Goal: Transaction & Acquisition: Purchase product/service

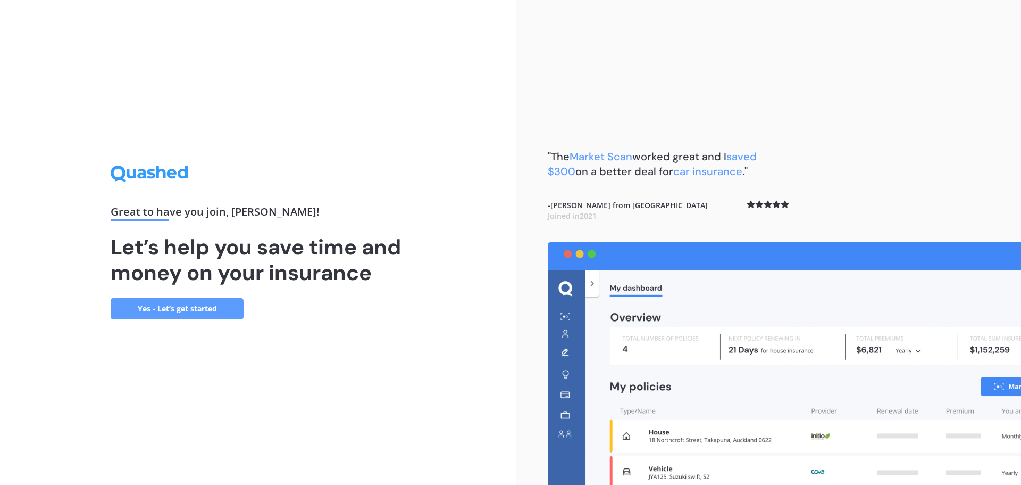
click at [211, 308] on link "Yes - Let’s get started" at bounding box center [177, 308] width 133 height 21
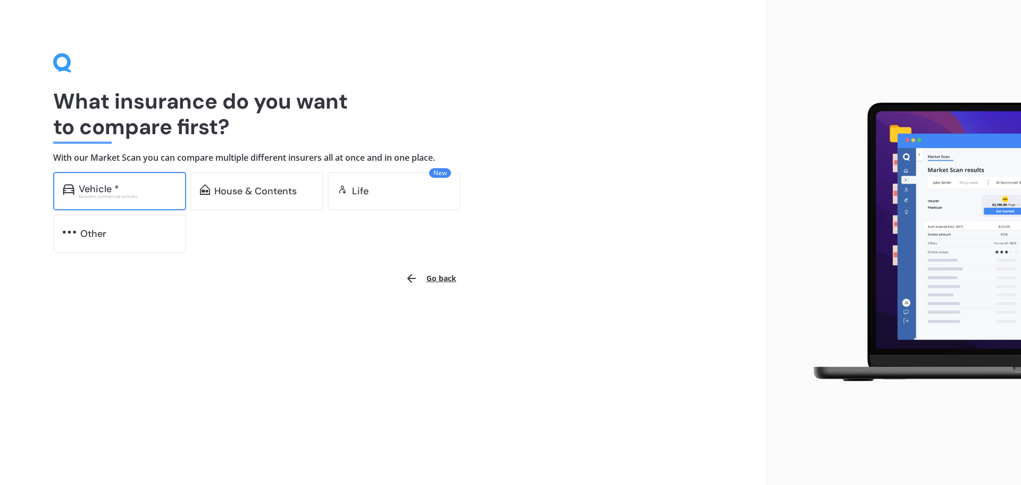
click at [134, 191] on div "Vehicle *" at bounding box center [128, 188] width 98 height 11
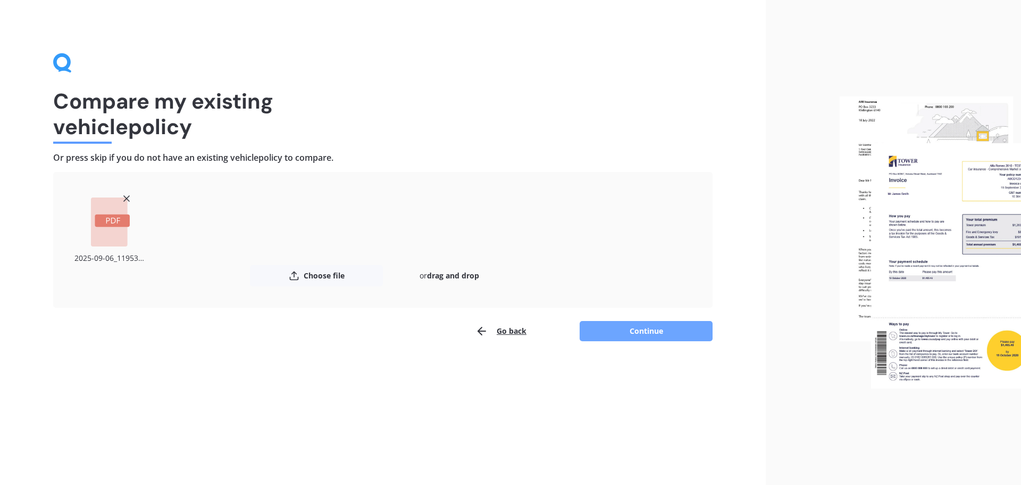
click at [663, 331] on button "Continue" at bounding box center [646, 331] width 133 height 20
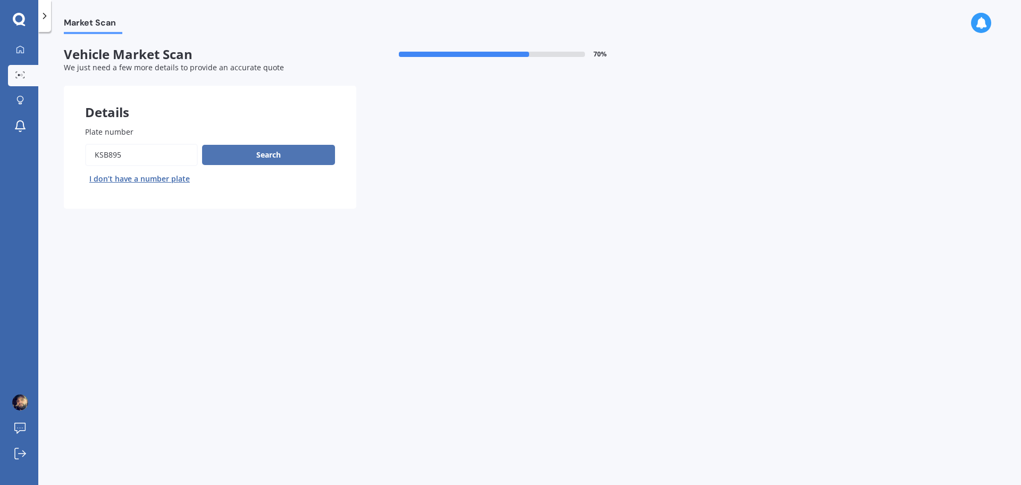
click at [270, 157] on button "Search" at bounding box center [268, 155] width 133 height 20
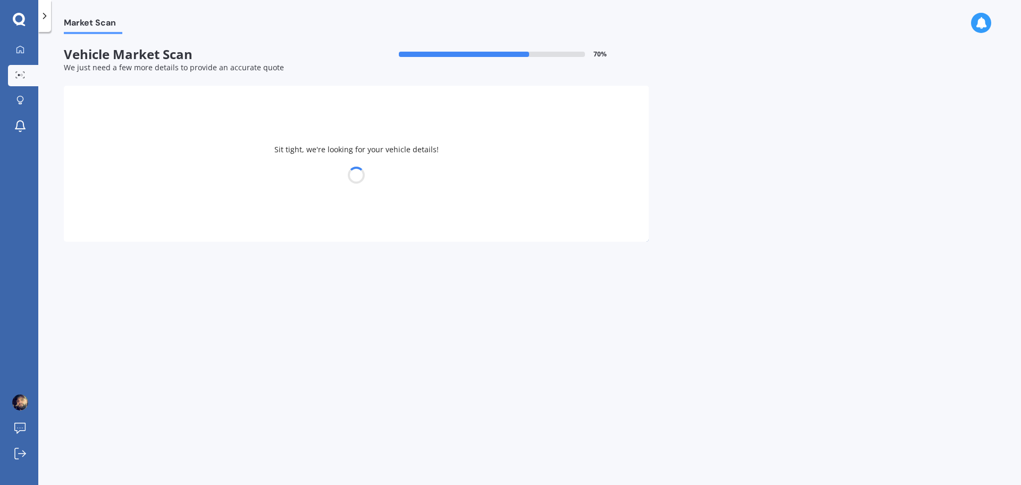
select select "AUDI"
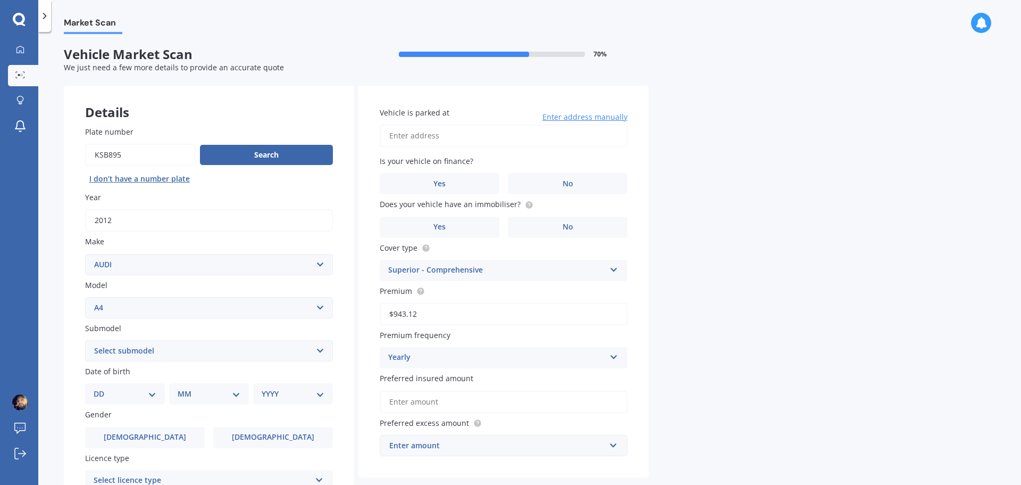
click at [219, 349] on select "Select submodel 1.8 1.8 T Multitronic 1.8 T Quattro 1.8 Turbo 1.9 TDI 2 2.0 T Q…" at bounding box center [209, 350] width 248 height 21
click at [214, 352] on select "Select submodel 1.8 1.8 T Multitronic 1.8 T Quattro 1.8 Turbo 1.9 TDI 2 2.0 T Q…" at bounding box center [209, 350] width 248 height 21
click at [191, 313] on select "Select model 100 200T 80 90 A1 A3 A4 A4 All Road 4WD A5 A6 A7 A8 Allroad Cabrio…" at bounding box center [209, 307] width 248 height 21
select select "S4"
click at [85, 297] on select "Select model 100 200T 80 90 A1 A3 A4 A4 All Road 4WD A5 A6 A7 A8 Allroad Cabrio…" at bounding box center [209, 307] width 248 height 21
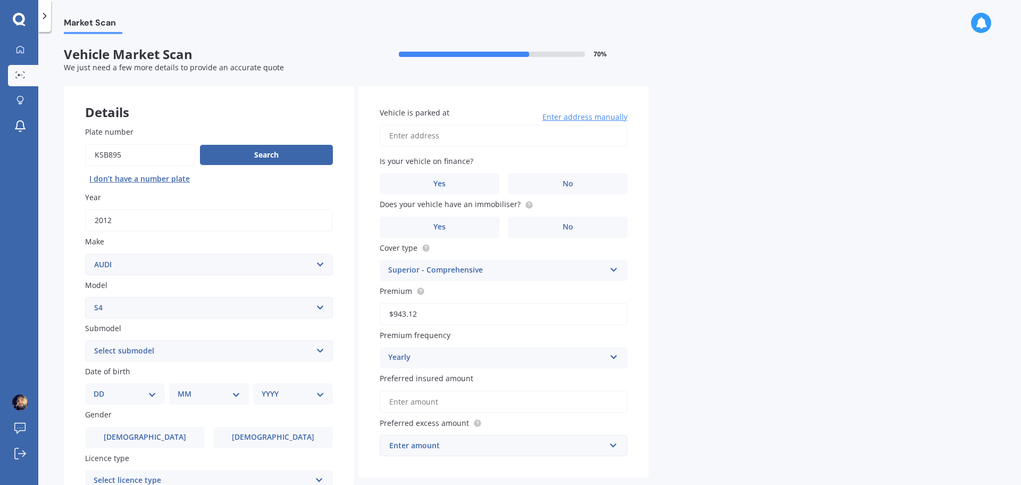
click at [160, 347] on select "Select submodel All Other V8" at bounding box center [209, 350] width 248 height 21
select select "ALL OTHER"
click at [85, 340] on select "Select submodel All Other V8" at bounding box center [209, 350] width 248 height 21
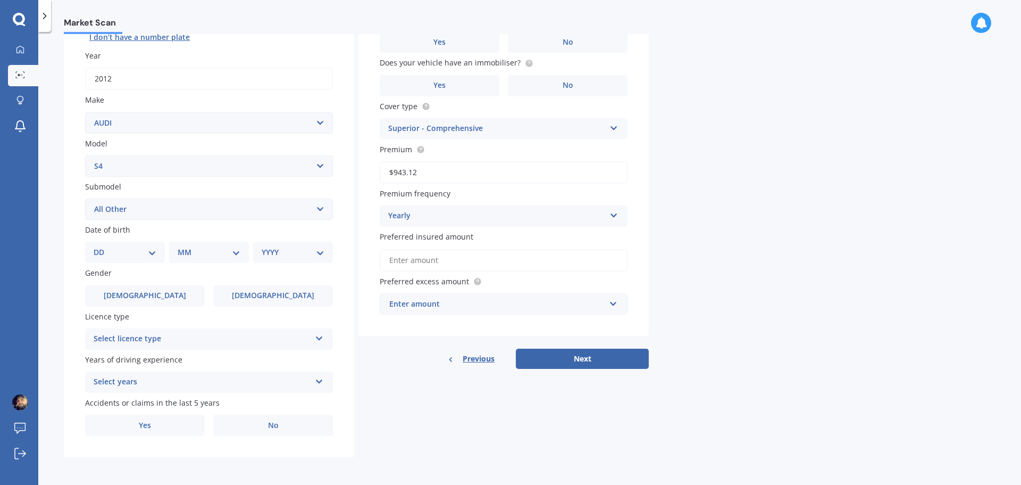
click at [154, 251] on select "DD 01 02 03 04 05 06 07 08 09 10 11 12 13 14 15 16 17 18 19 20 21 22 23 24 25 2…" at bounding box center [125, 252] width 63 height 12
select select "12"
click at [102, 246] on select "DD 01 02 03 04 05 06 07 08 09 10 11 12 13 14 15 16 17 18 19 20 21 22 23 24 25 2…" at bounding box center [125, 252] width 63 height 12
click at [218, 246] on select "MM 01 02 03 04 05 06 07 08 09 10 11 12" at bounding box center [211, 252] width 59 height 12
select select "10"
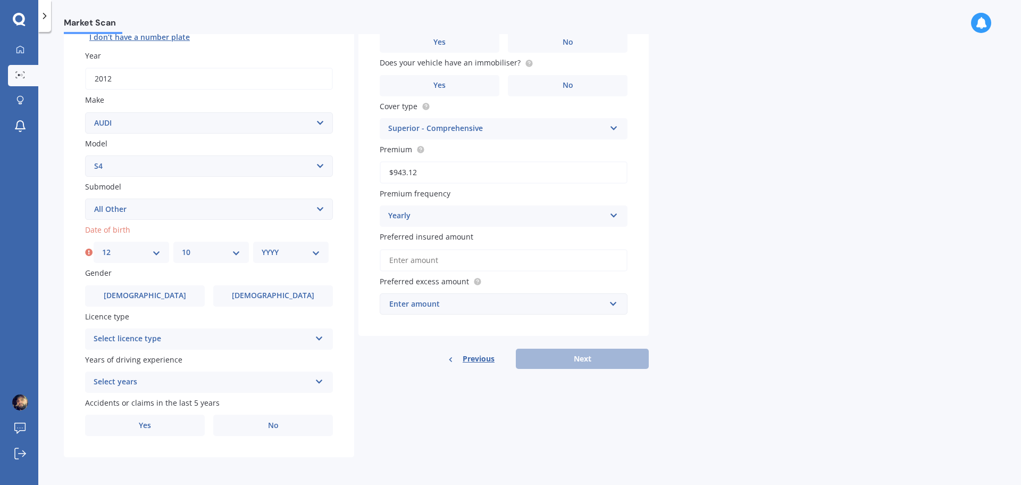
click at [182, 246] on select "MM 01 02 03 04 05 06 07 08 09 10 11 12" at bounding box center [211, 252] width 59 height 12
click at [293, 252] on select "YYYY 2025 2024 2023 2022 2021 2020 2019 2018 2017 2016 2015 2014 2013 2012 2011…" at bounding box center [291, 252] width 59 height 12
select select "1984"
click at [262, 246] on select "YYYY 2025 2024 2023 2022 2021 2020 2019 2018 2017 2016 2015 2014 2013 2012 2011…" at bounding box center [291, 252] width 59 height 12
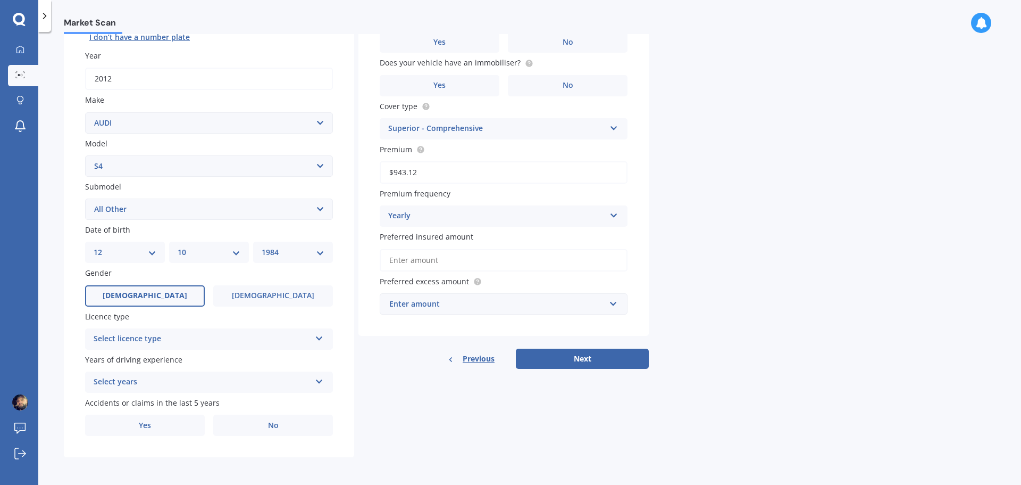
click at [165, 293] on label "[DEMOGRAPHIC_DATA]" at bounding box center [145, 295] width 120 height 21
click at [0, 0] on input "[DEMOGRAPHIC_DATA]" at bounding box center [0, 0] width 0 height 0
click at [191, 337] on div "Select licence type" at bounding box center [202, 338] width 217 height 13
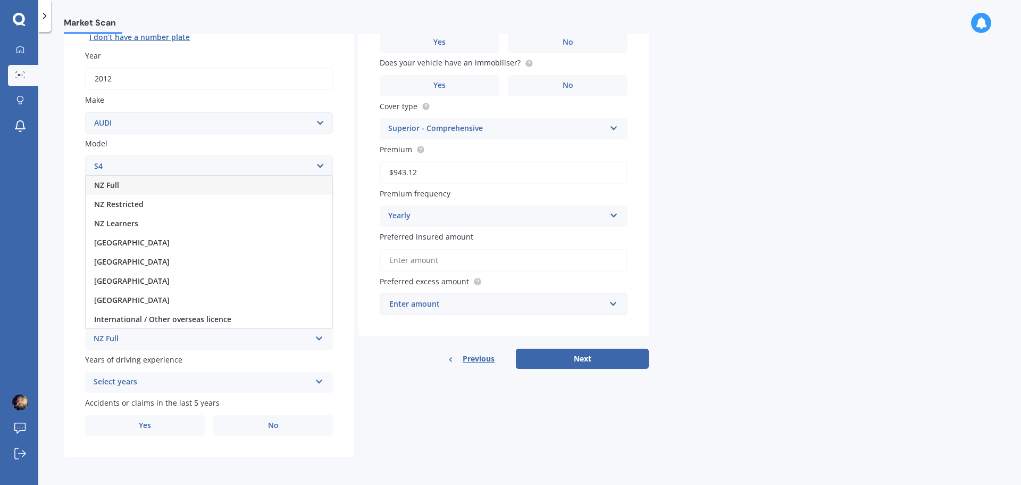
click at [110, 186] on span "NZ Full" at bounding box center [106, 185] width 25 height 10
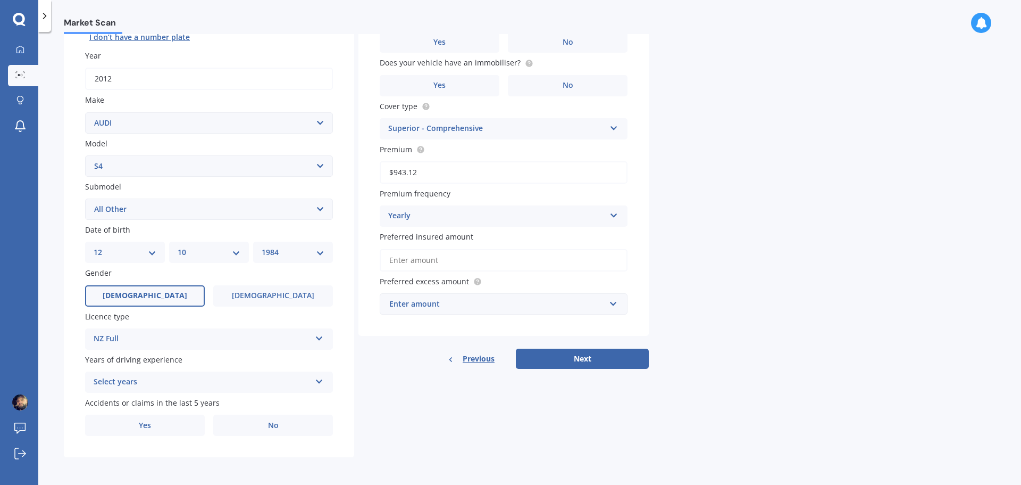
click at [135, 383] on div "Select years" at bounding box center [202, 381] width 217 height 13
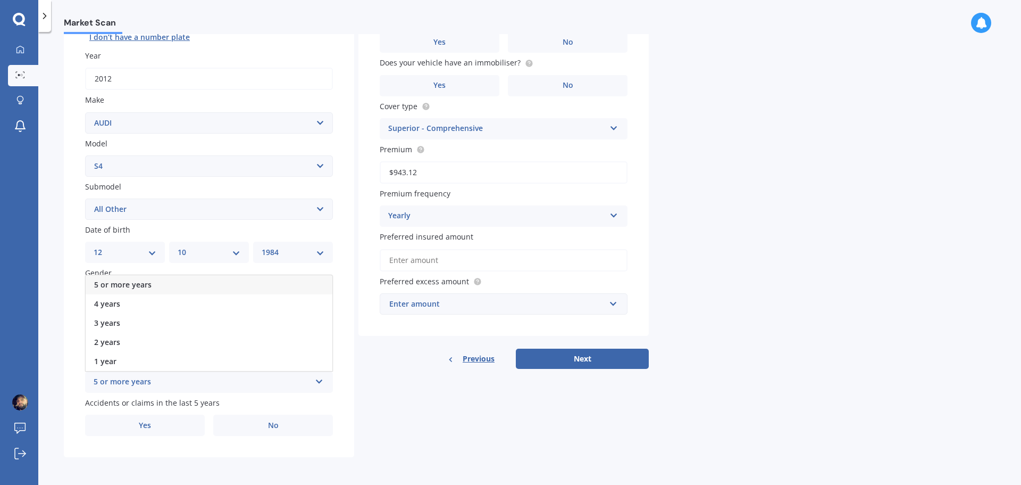
click at [134, 287] on span "5 or more years" at bounding box center [122, 284] width 57 height 10
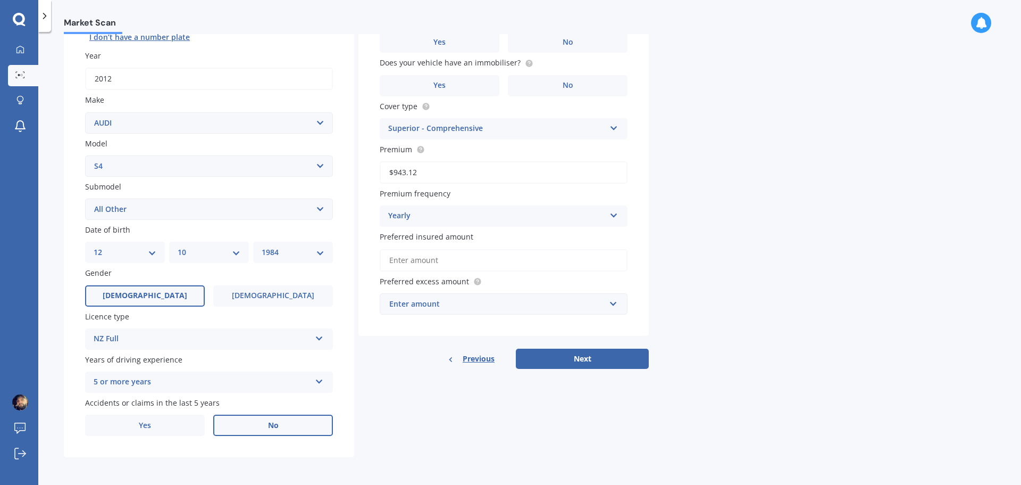
click at [262, 427] on label "No" at bounding box center [273, 424] width 120 height 21
click at [0, 0] on input "No" at bounding box center [0, 0] width 0 height 0
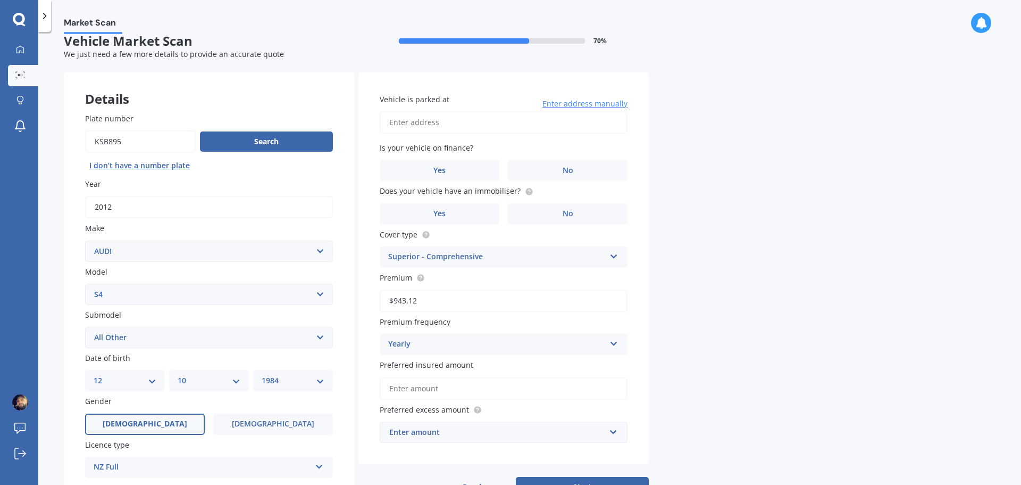
scroll to position [0, 0]
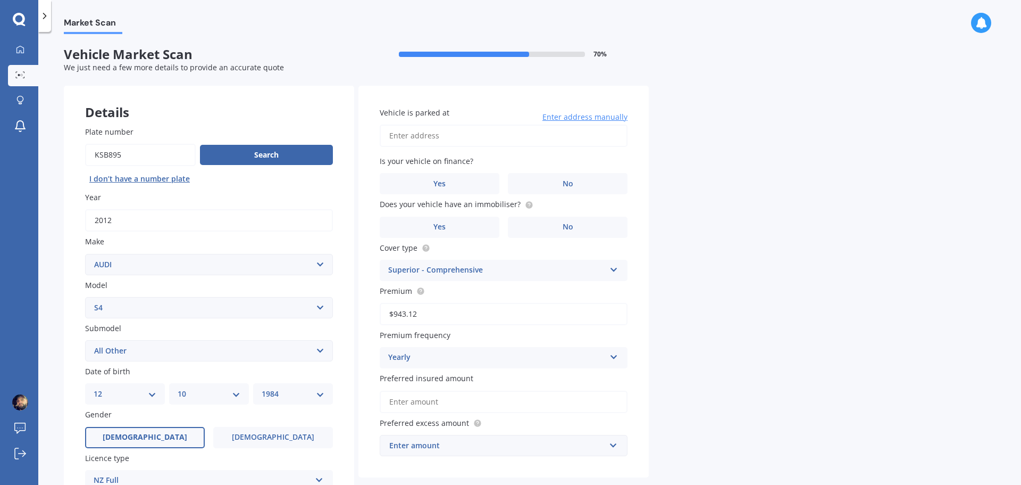
click at [466, 138] on input "Vehicle is parked at" at bounding box center [504, 135] width 248 height 22
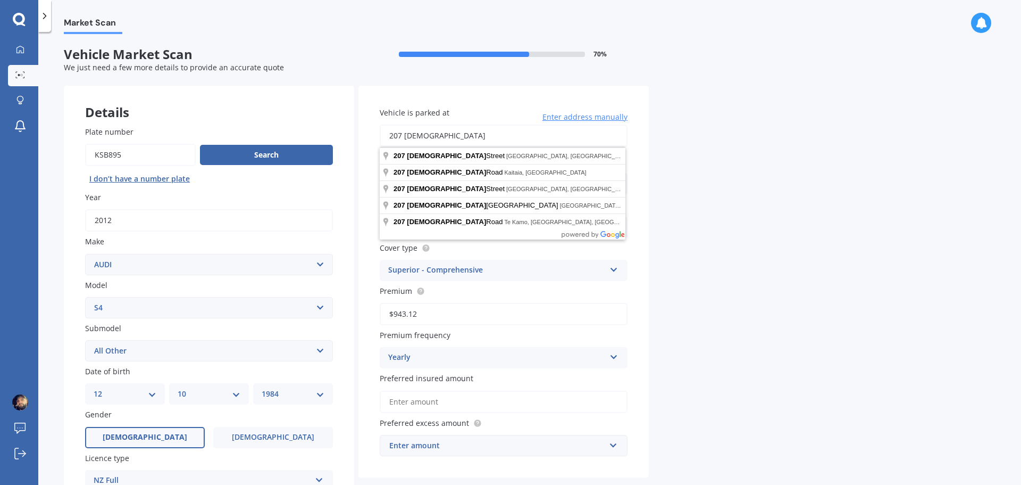
click at [527, 131] on input "207 [DEMOGRAPHIC_DATA]" at bounding box center [504, 135] width 248 height 22
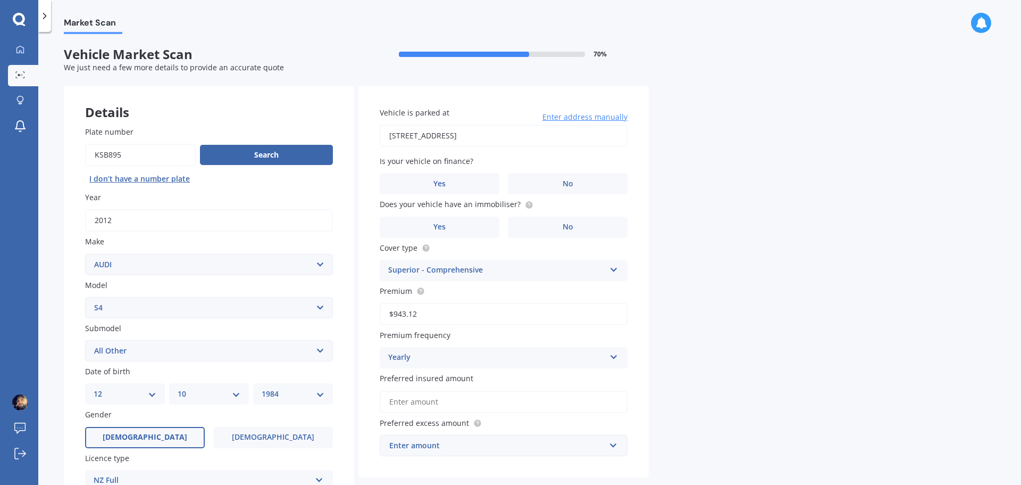
click at [527, 138] on input "[STREET_ADDRESS]" at bounding box center [504, 135] width 248 height 22
drag, startPoint x: 581, startPoint y: 135, endPoint x: 491, endPoint y: 143, distance: 90.2
click at [491, 143] on input "[STREET_ADDRESS]" at bounding box center [504, 135] width 248 height 22
type input "[STREET_ADDRESS]"
click at [440, 182] on span "Yes" at bounding box center [439, 183] width 13 height 9
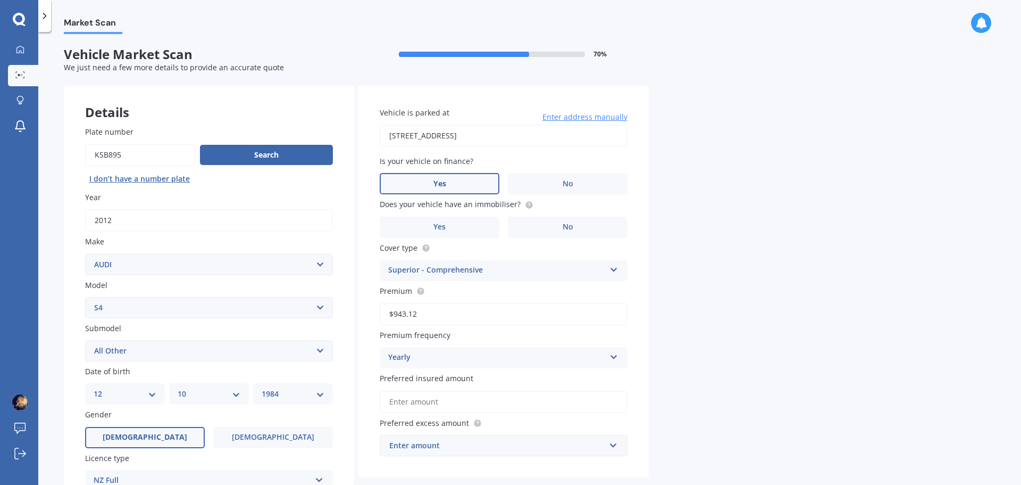
click at [0, 0] on input "Yes" at bounding box center [0, 0] width 0 height 0
click at [454, 223] on label "Yes" at bounding box center [440, 226] width 120 height 21
click at [0, 0] on input "Yes" at bounding box center [0, 0] width 0 height 0
click at [477, 269] on div "Superior - Comprehensive" at bounding box center [496, 270] width 217 height 13
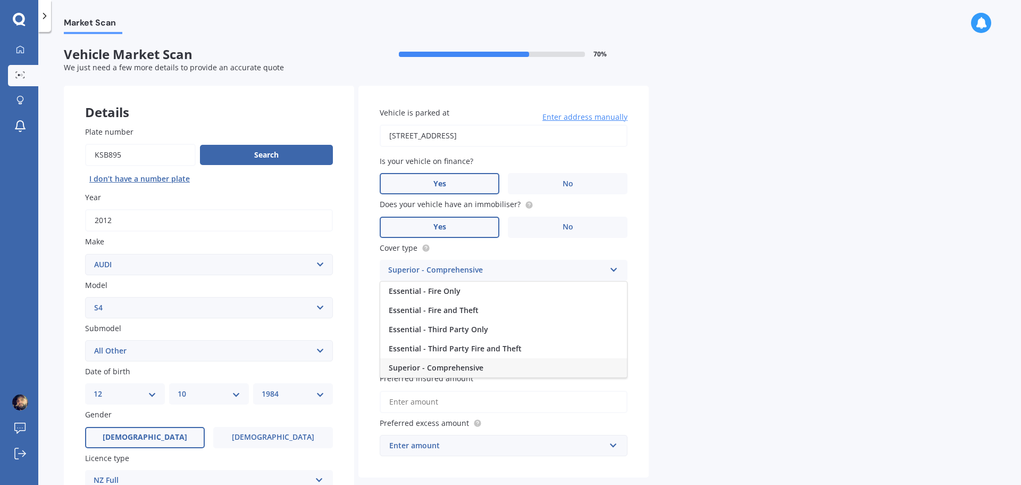
click at [477, 269] on div "Superior - Comprehensive" at bounding box center [496, 270] width 217 height 13
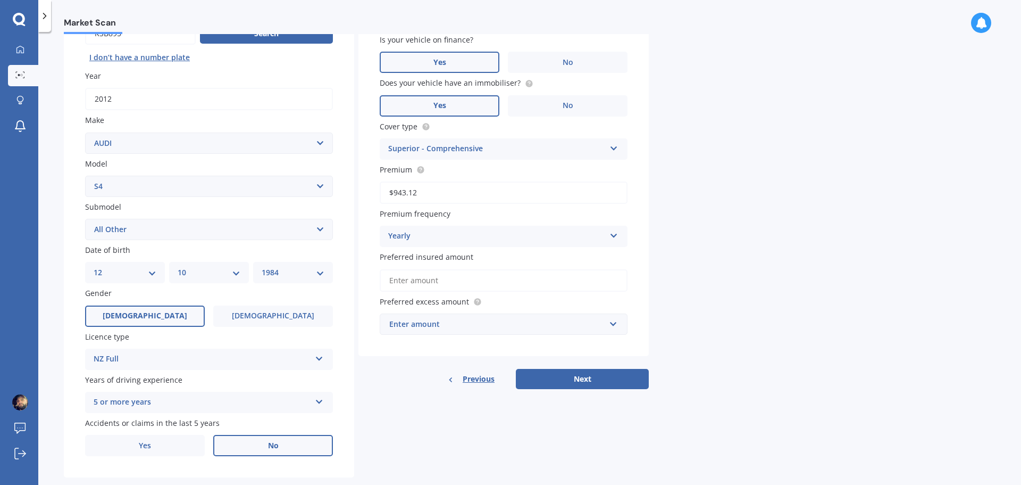
scroll to position [141, 0]
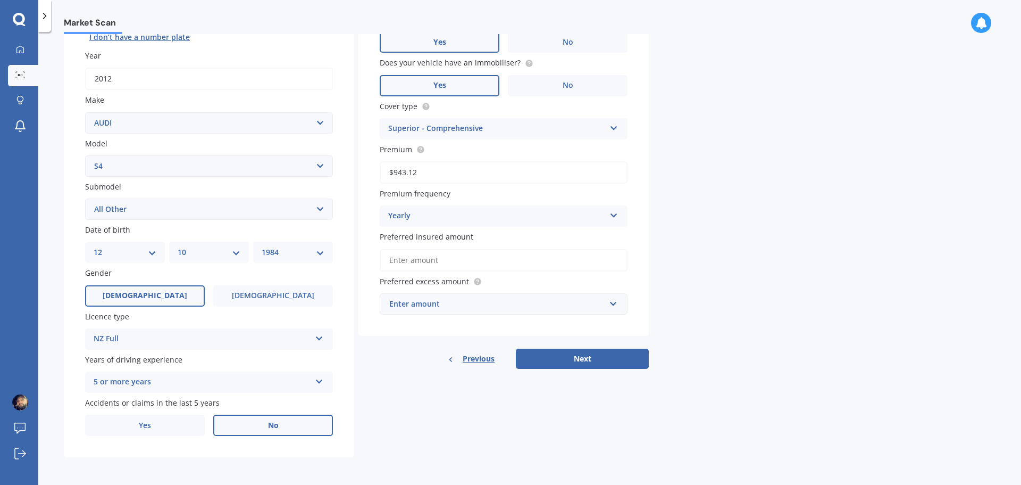
click at [458, 172] on input "$943.12" at bounding box center [504, 172] width 248 height 22
click at [515, 219] on div "Yearly" at bounding box center [496, 216] width 217 height 13
click at [419, 294] on span "Monthly" at bounding box center [404, 294] width 31 height 10
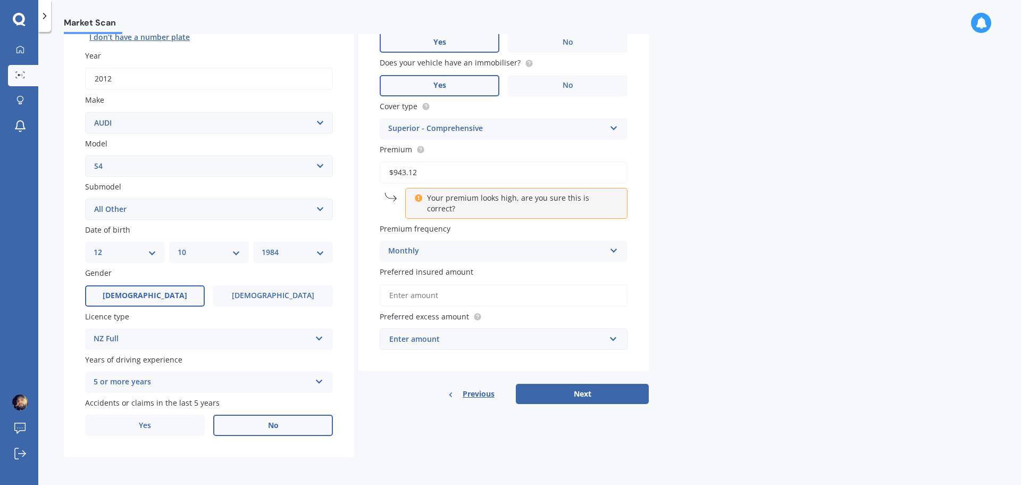
scroll to position [0, 0]
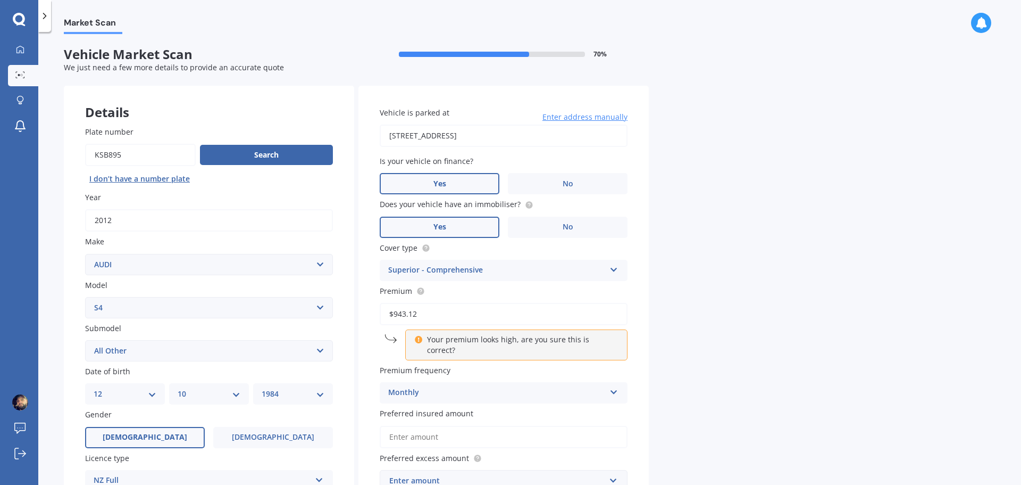
click at [607, 382] on div "Monthly Yearly Six-Monthly Quarterly Monthly Fortnightly Weekly" at bounding box center [504, 392] width 248 height 21
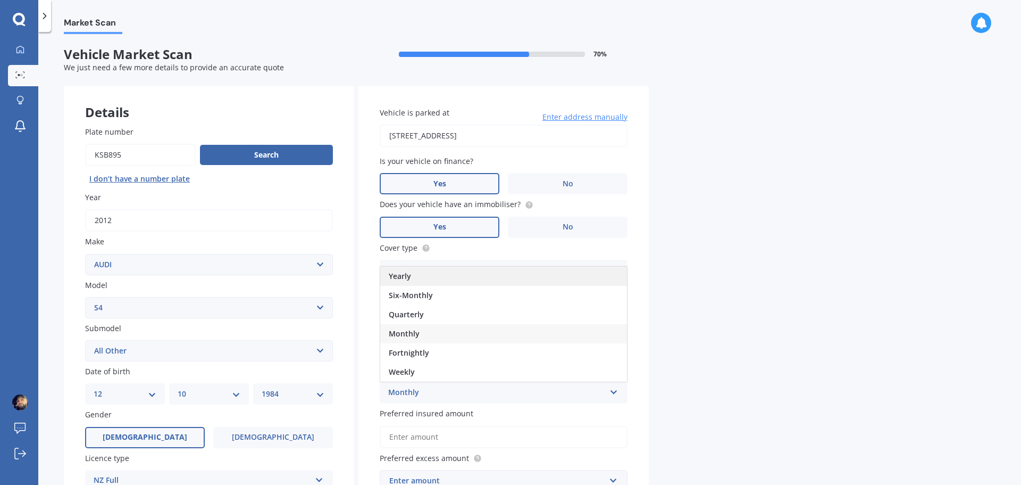
click at [420, 269] on div "Yearly" at bounding box center [503, 275] width 247 height 19
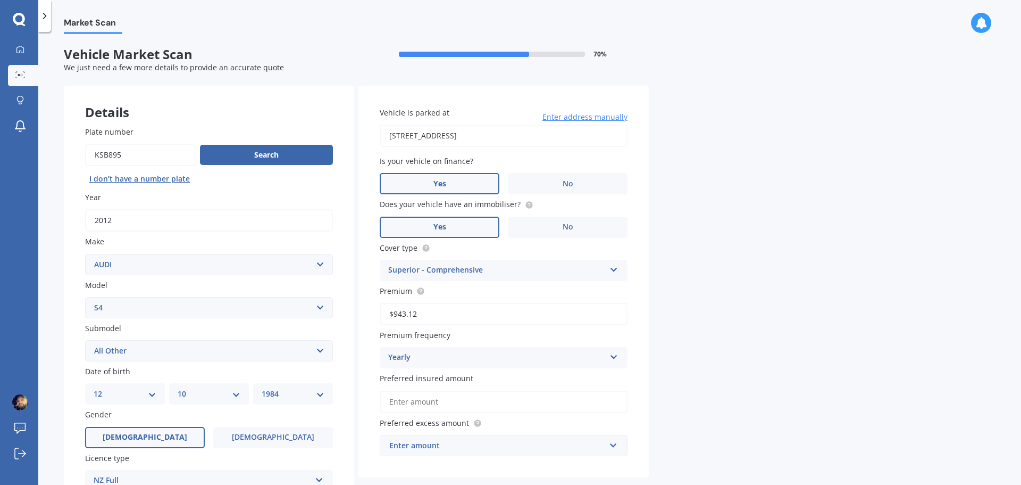
scroll to position [141, 0]
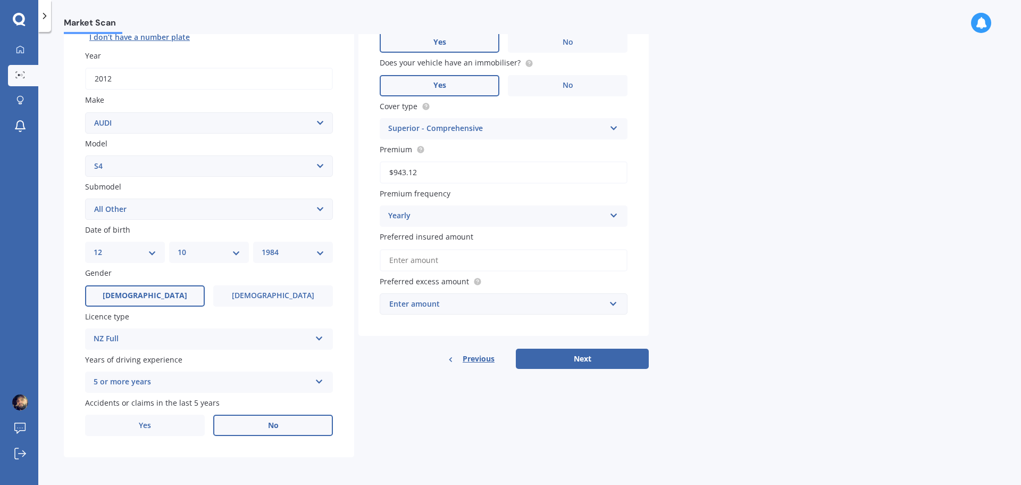
click at [459, 302] on div "Enter amount" at bounding box center [497, 304] width 216 height 12
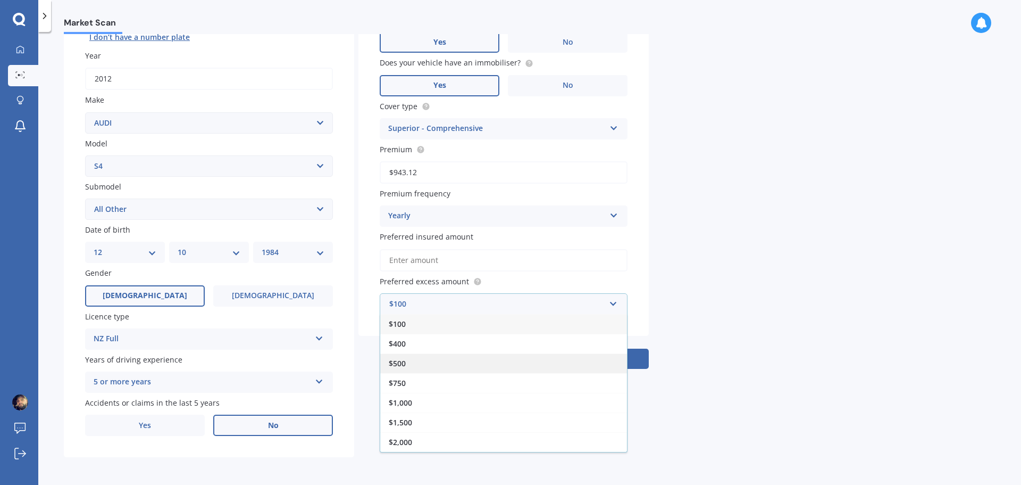
click at [403, 361] on span "$500" at bounding box center [397, 363] width 17 height 10
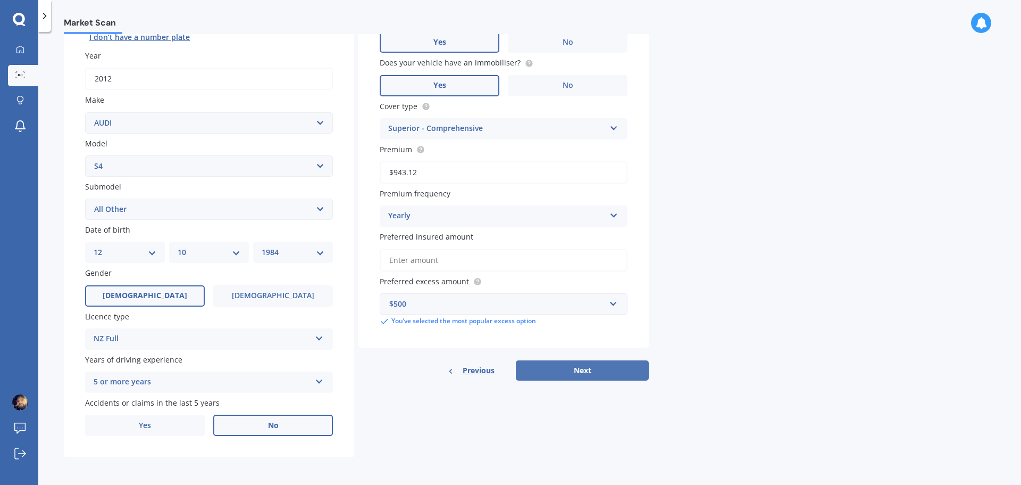
click at [568, 370] on button "Next" at bounding box center [582, 370] width 133 height 20
click at [445, 263] on input "Preferred insured amount" at bounding box center [504, 260] width 248 height 22
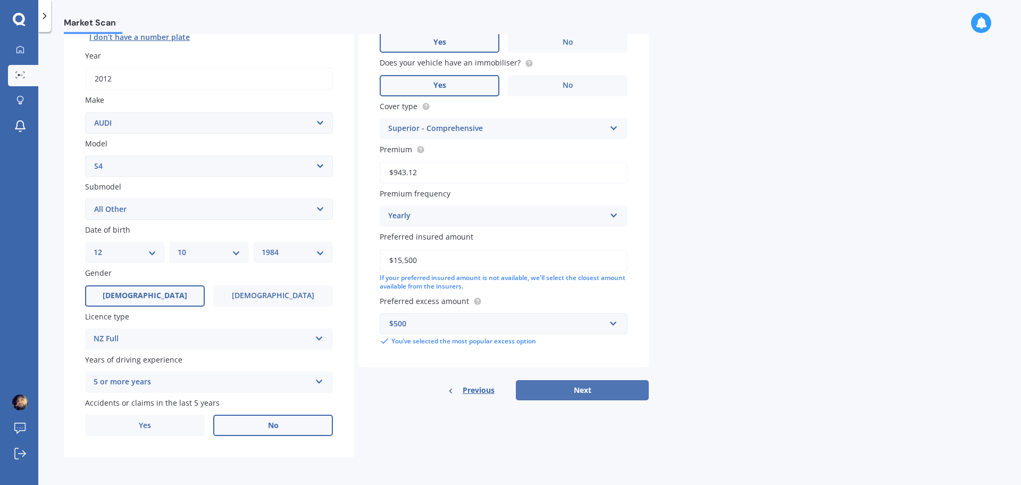
type input "$15,500"
click at [594, 391] on button "Next" at bounding box center [582, 390] width 133 height 20
select select "12"
select select "10"
select select "1984"
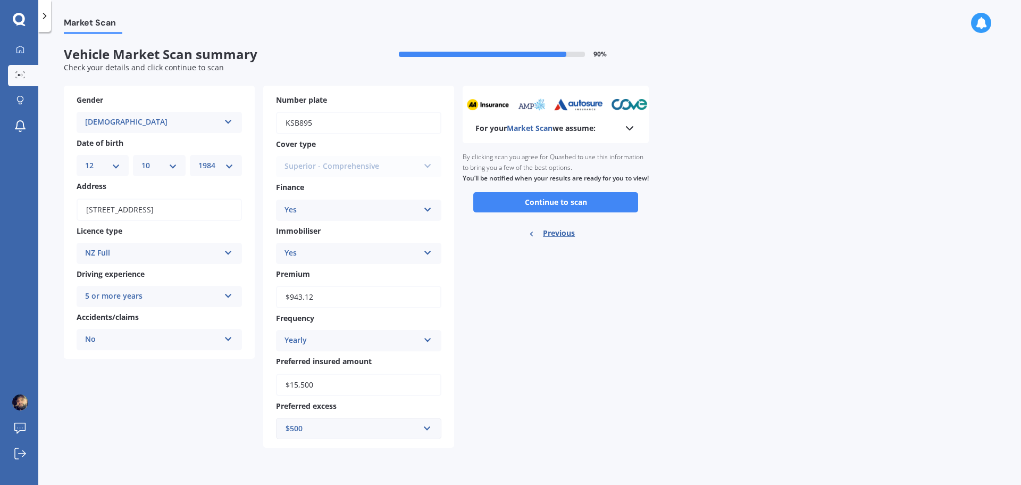
scroll to position [0, 0]
click at [630, 126] on icon at bounding box center [629, 128] width 13 height 13
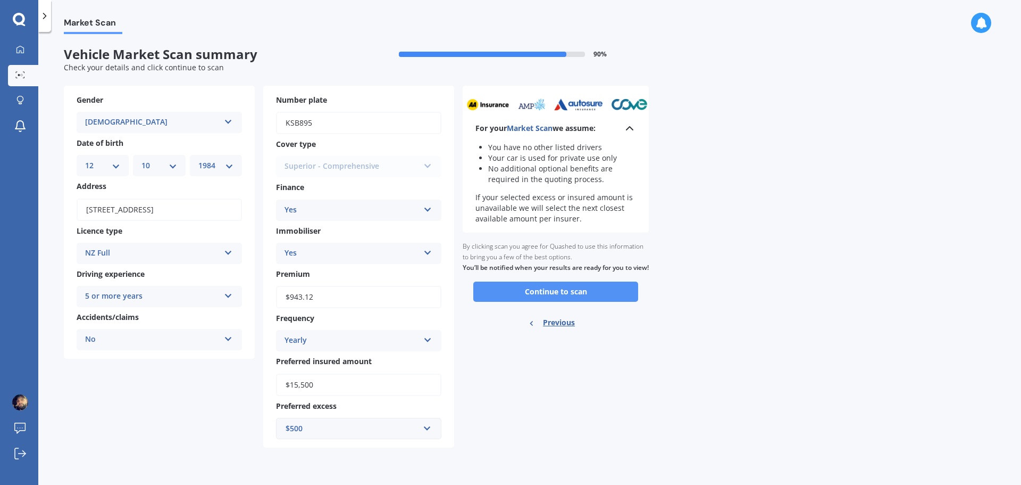
click at [553, 302] on button "Continue to scan" at bounding box center [555, 291] width 165 height 20
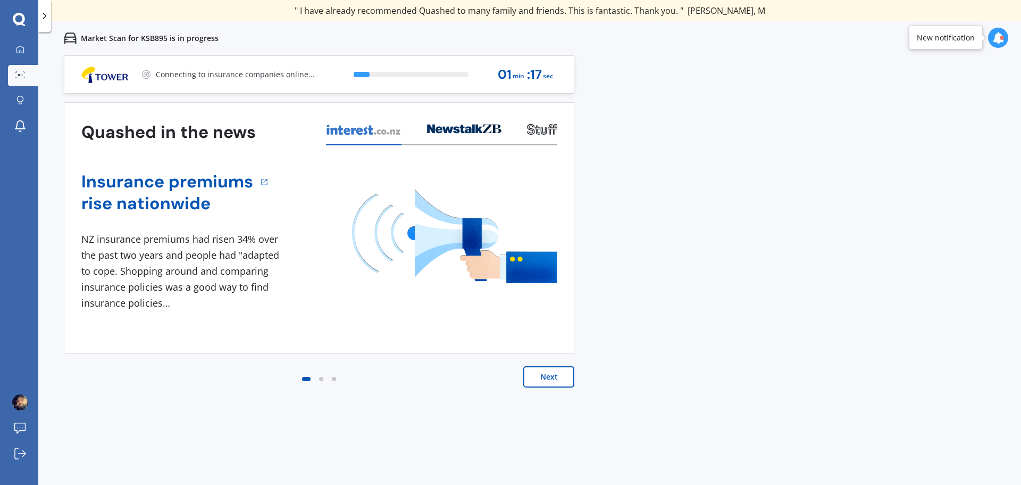
click at [538, 376] on button "Next" at bounding box center [548, 376] width 51 height 21
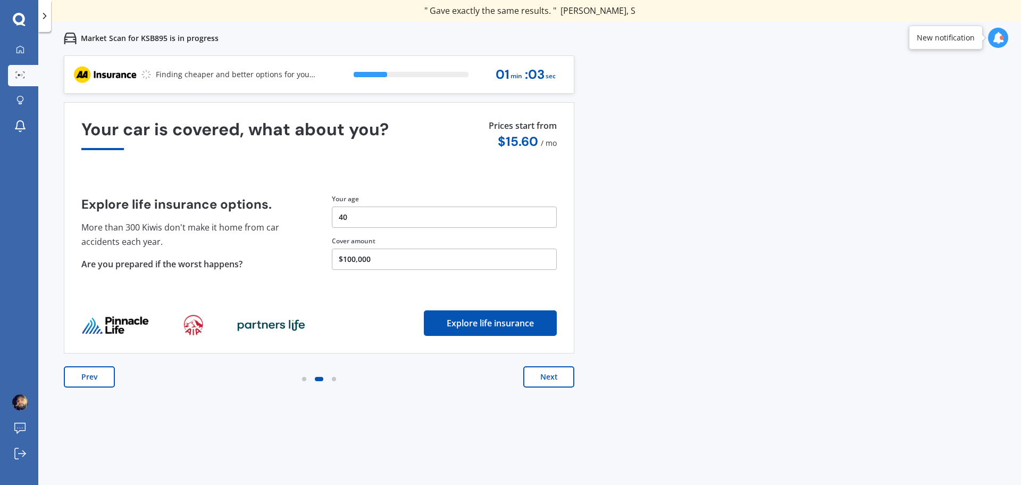
click at [387, 259] on button "$100,000" at bounding box center [444, 258] width 225 height 21
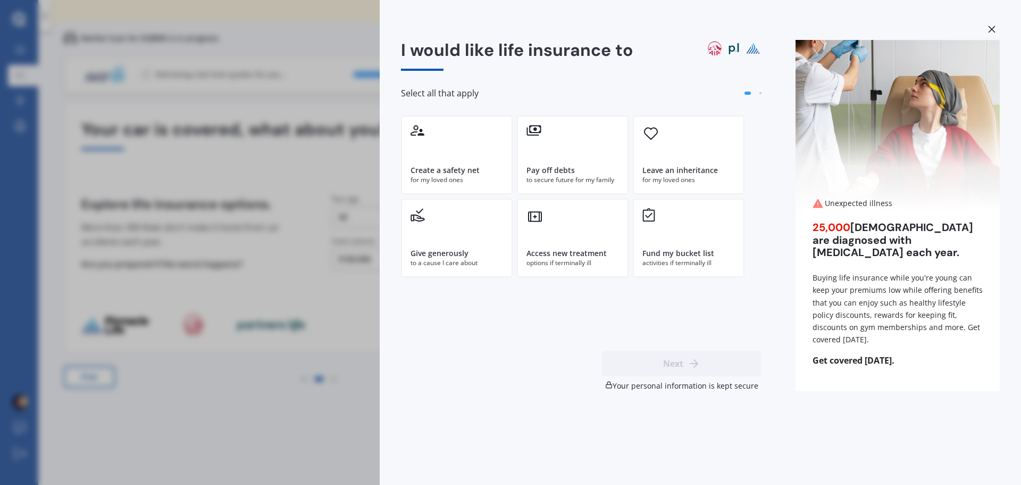
click at [297, 346] on div "I would like life insurance to Select all that apply Create a safety net for my…" at bounding box center [510, 242] width 1021 height 485
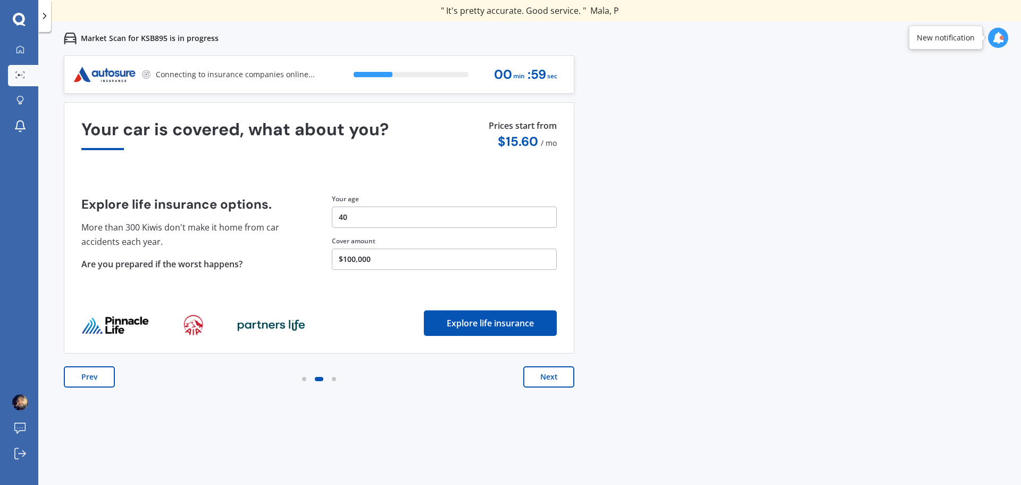
click at [472, 318] on button "Explore life insurance" at bounding box center [490, 323] width 133 height 26
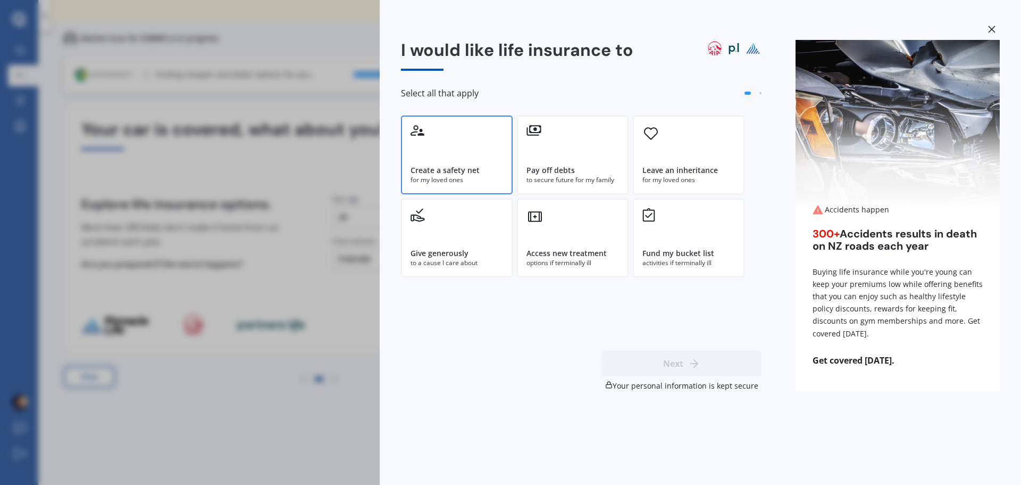
click at [432, 158] on div "Create a safety net for my loved ones" at bounding box center [457, 154] width 112 height 79
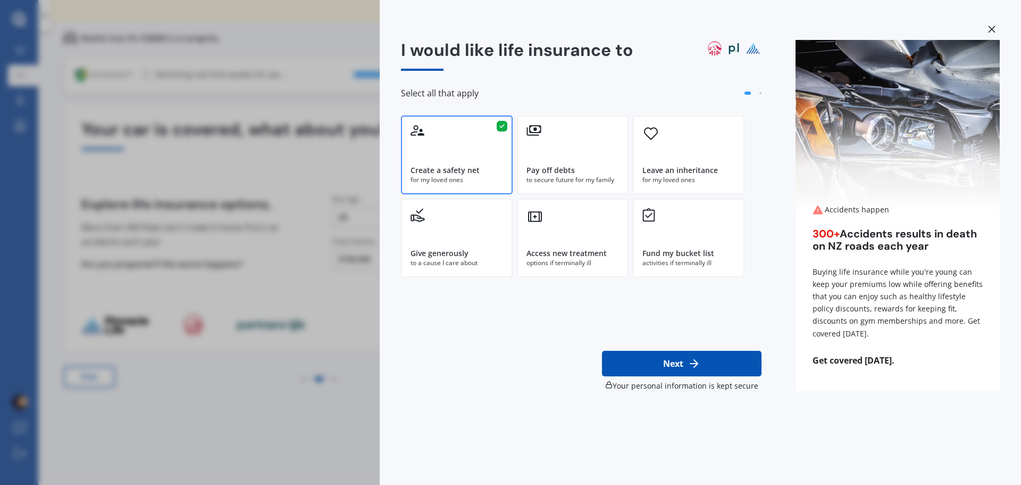
click at [680, 361] on button "Next" at bounding box center [682, 363] width 160 height 26
select select "12"
select select "10"
select select "1984"
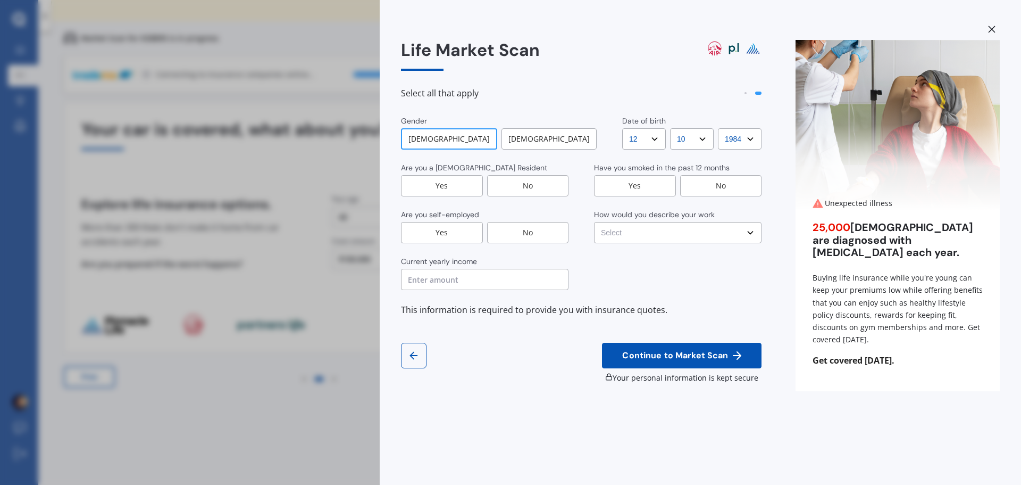
click at [461, 136] on div "[DEMOGRAPHIC_DATA]" at bounding box center [449, 138] width 96 height 21
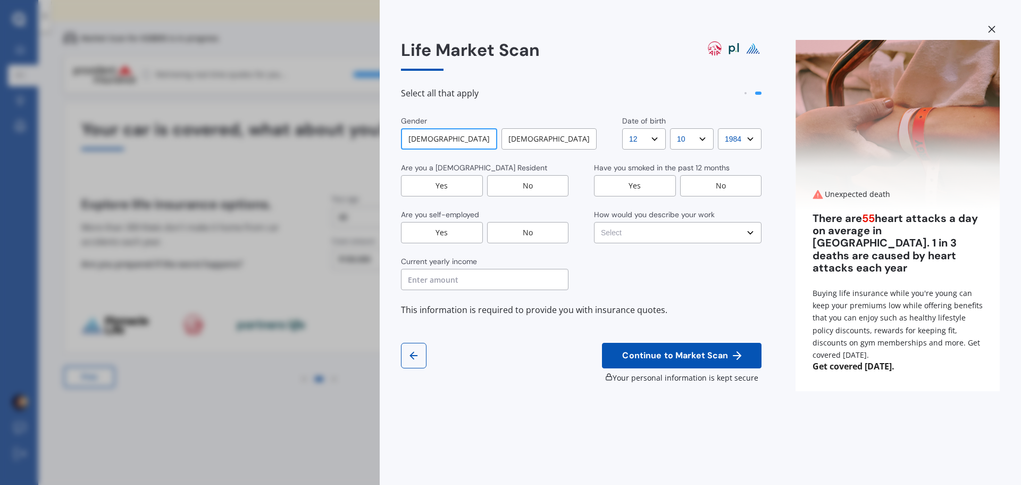
click at [464, 186] on div "Yes" at bounding box center [442, 185] width 82 height 21
click at [527, 236] on div "No" at bounding box center [528, 232] width 82 height 21
click at [432, 277] on input "text" at bounding box center [485, 279] width 168 height 21
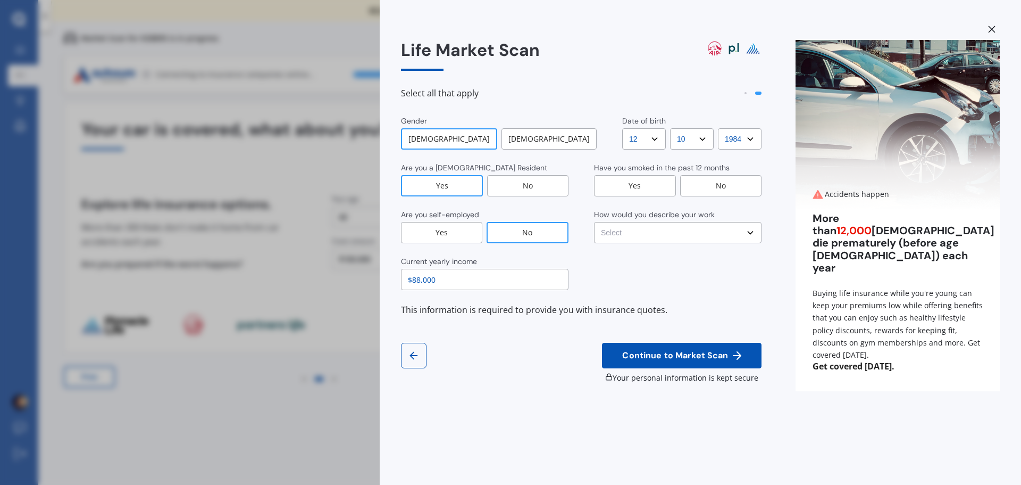
type input "$88,000"
click at [697, 189] on div "No" at bounding box center [721, 185] width 82 height 21
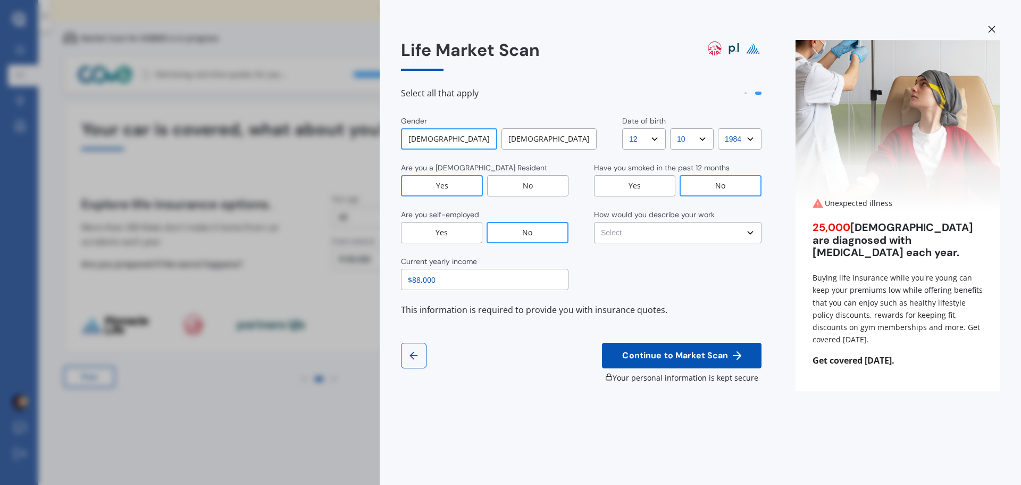
click at [662, 234] on select "Select No manual work e.g. lawyer, consultant, engineer Light manual work [PERS…" at bounding box center [678, 232] width 168 height 21
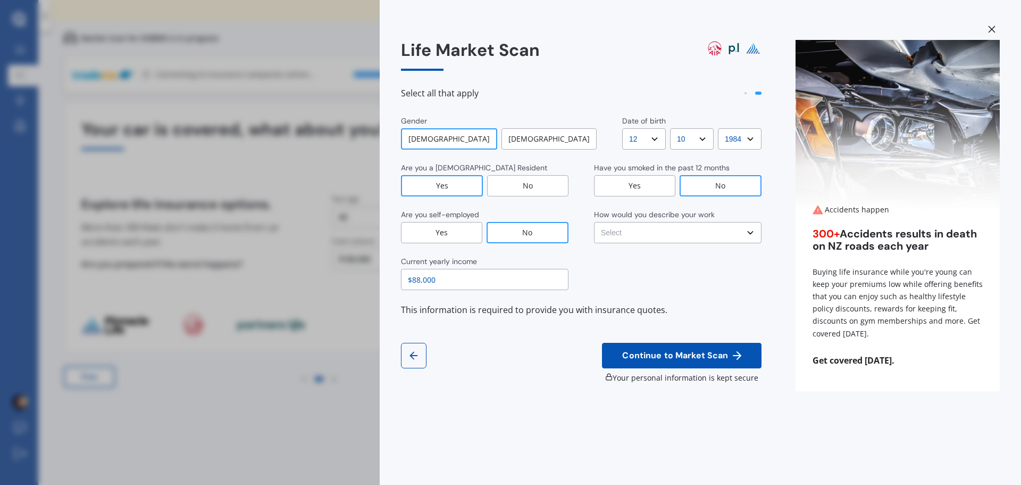
select select "Light manual work e.g. plumber, nurse, hairdresser"
click at [594, 222] on select "Select No manual work e.g. lawyer, consultant, engineer Light manual work [PERS…" at bounding box center [678, 232] width 168 height 21
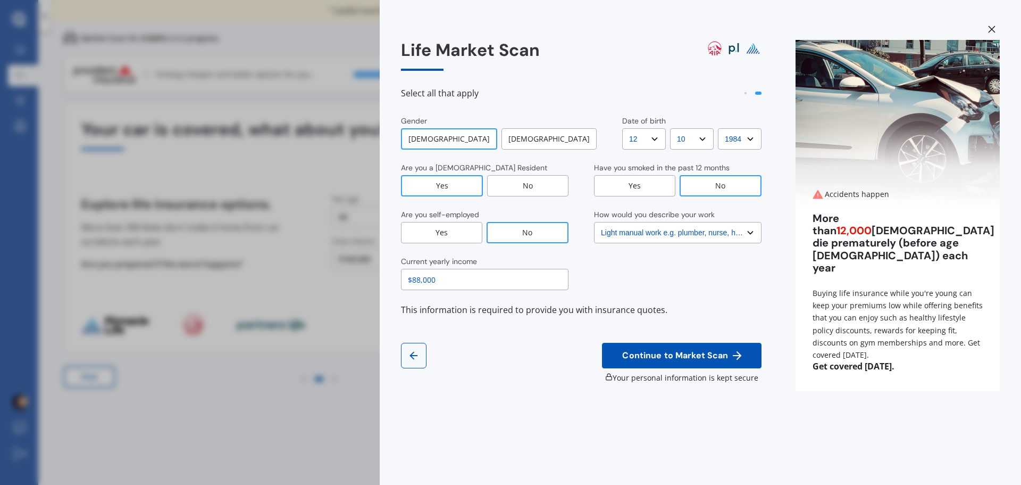
click at [675, 353] on span "Continue to Market Scan" at bounding box center [675, 355] width 110 height 10
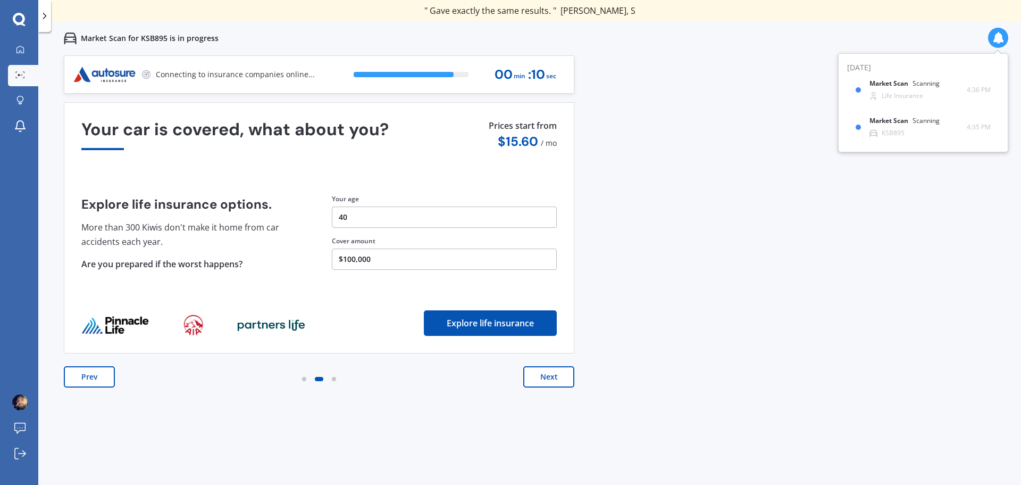
click at [553, 375] on button "Next" at bounding box center [548, 376] width 51 height 21
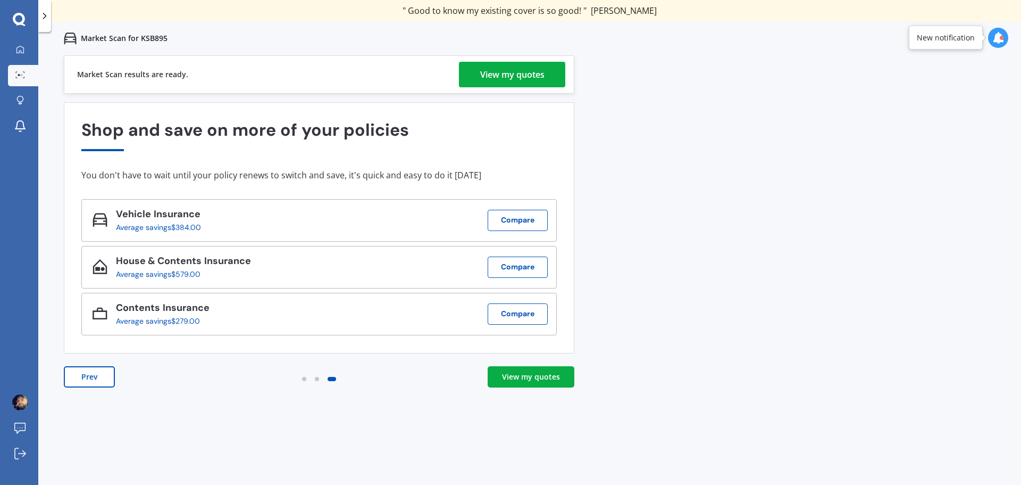
click at [533, 76] on div "View my quotes" at bounding box center [512, 75] width 64 height 26
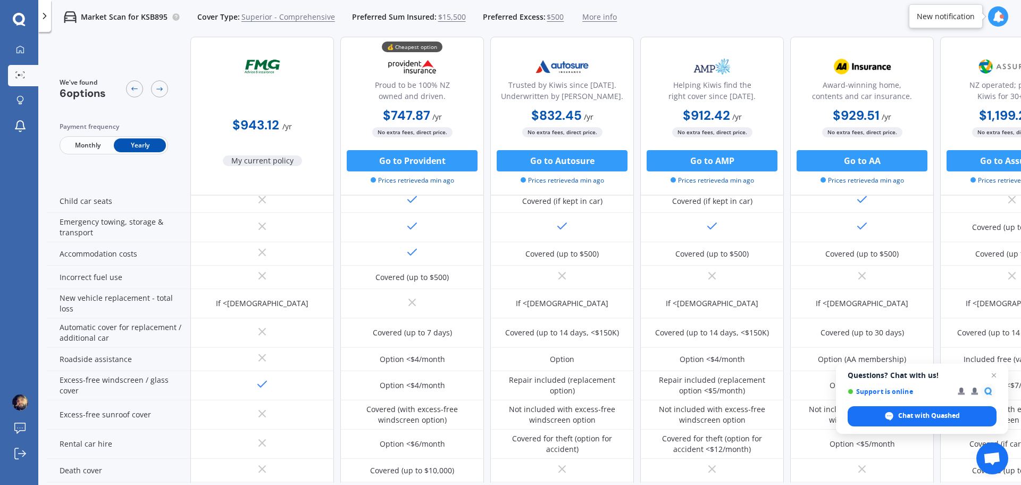
scroll to position [241, 68]
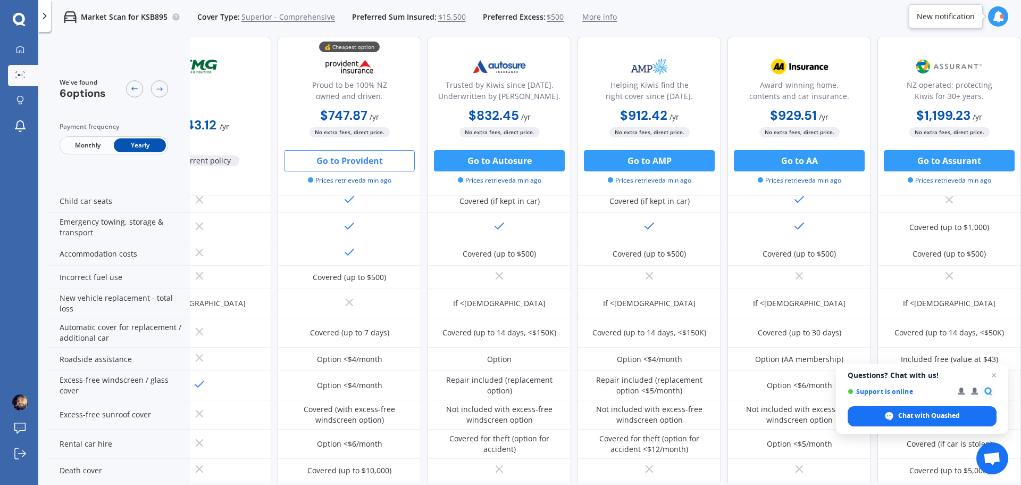
click at [340, 161] on button "Go to Provident" at bounding box center [349, 160] width 131 height 21
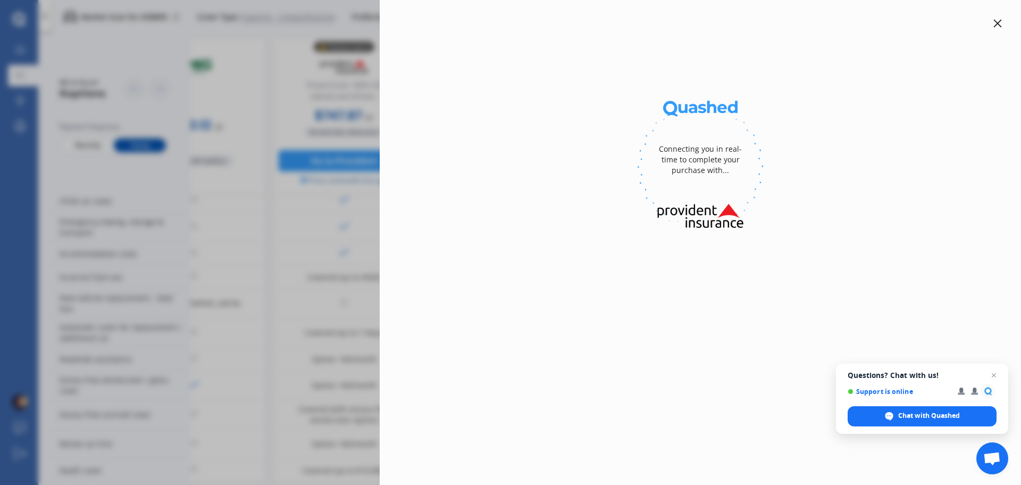
select select "full"
select select "[STREET_ADDRESS]"
select select "AUDI"
select select "S4"
select select "NO"
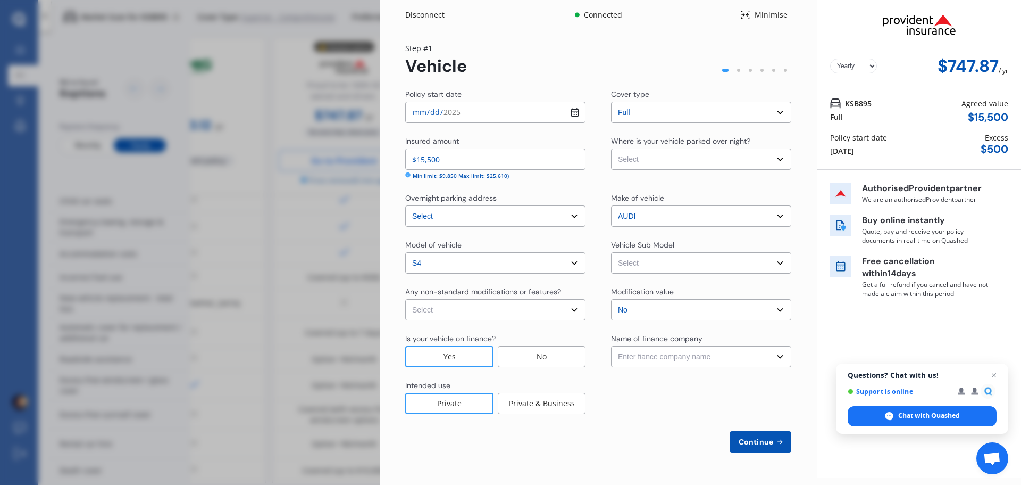
click at [512, 311] on select "Select None [MEDICAL_DATA] System(NOS) Roll Cage Full Racing Harness" at bounding box center [495, 309] width 180 height 21
select select "none"
click at [405, 299] on select "Select None [MEDICAL_DATA] System(NOS) Roll Cage Full Racing Harness" at bounding box center [495, 309] width 180 height 21
click at [649, 154] on select "Select Garage (fully enclosed) Off Street Parking Other" at bounding box center [701, 158] width 180 height 21
select select "OFF-STREET"
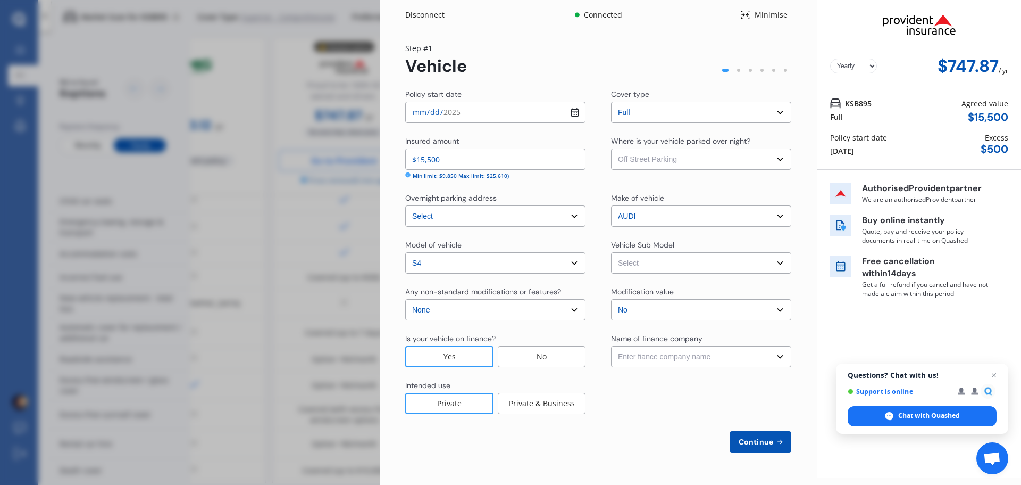
click at [611, 148] on select "Select Garage (fully enclosed) Off Street Parking Other" at bounding box center [701, 158] width 180 height 21
click at [661, 267] on select "Select S4 8K TFSI Avant 5dr S-Tronic 7sp Quattro 3.0S MY13" at bounding box center [701, 262] width 180 height 21
select select "NZVAUDI2012AEU2"
click at [611, 252] on select "Select S4 8K TFSI Avant 5dr S-Tronic 7sp Quattro 3.0S MY13" at bounding box center [701, 262] width 180 height 21
click at [658, 305] on select "Select No Up to $4000 Up to $6000 Greater than $6000" at bounding box center [701, 309] width 180 height 21
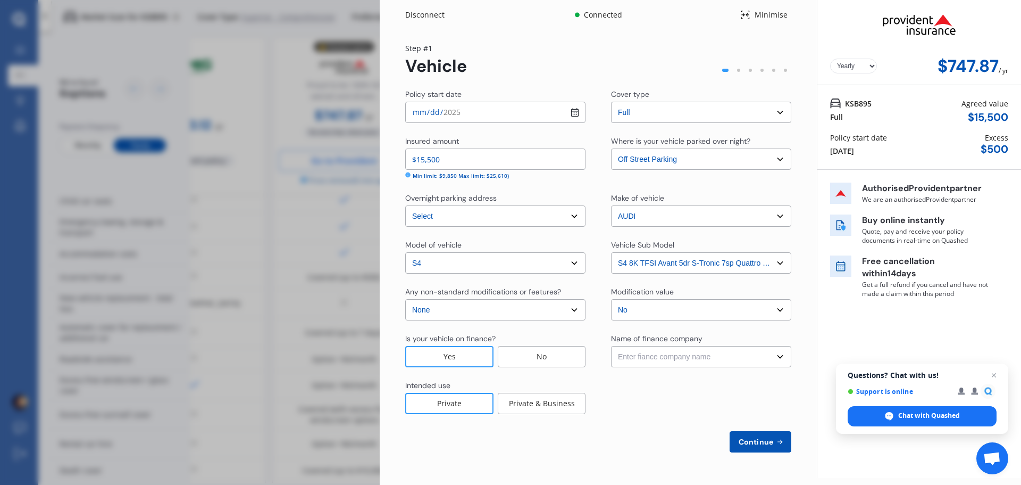
click at [656, 305] on select "Select No Up to $4000 Up to $6000 Greater than $6000" at bounding box center [701, 309] width 180 height 21
drag, startPoint x: 656, startPoint y: 355, endPoint x: 669, endPoint y: 350, distance: 13.8
click at [656, 355] on select "Enter fiance company name 24/7 Finance AA Finance Limited Acclaim Finance Activ…" at bounding box center [701, 356] width 180 height 21
select select "FC0245"
click at [611, 346] on select "Enter fiance company name 24/7 Finance AA Finance Limited Acclaim Finance Activ…" at bounding box center [701, 356] width 180 height 21
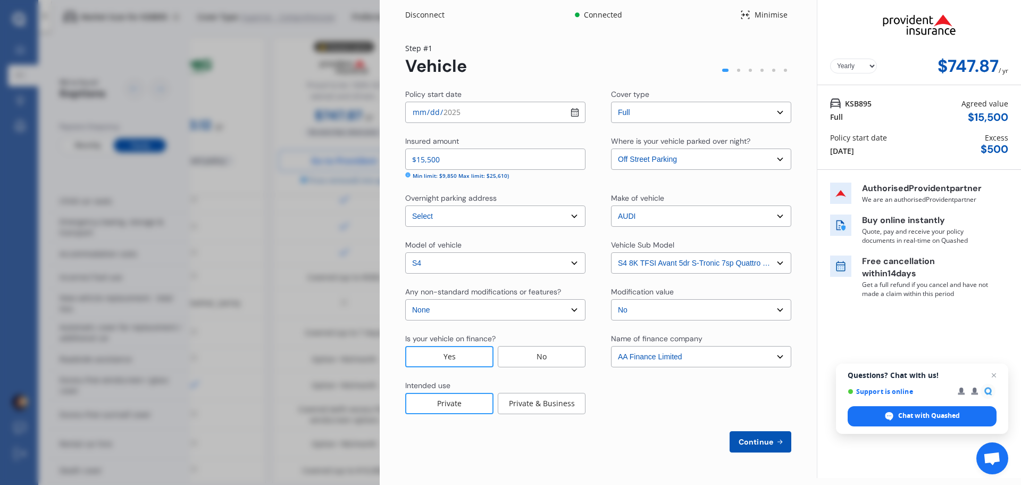
click at [758, 444] on span "Continue" at bounding box center [756, 441] width 39 height 9
select select "12"
select select "10"
select select "1984"
select select "NZ_FULL"
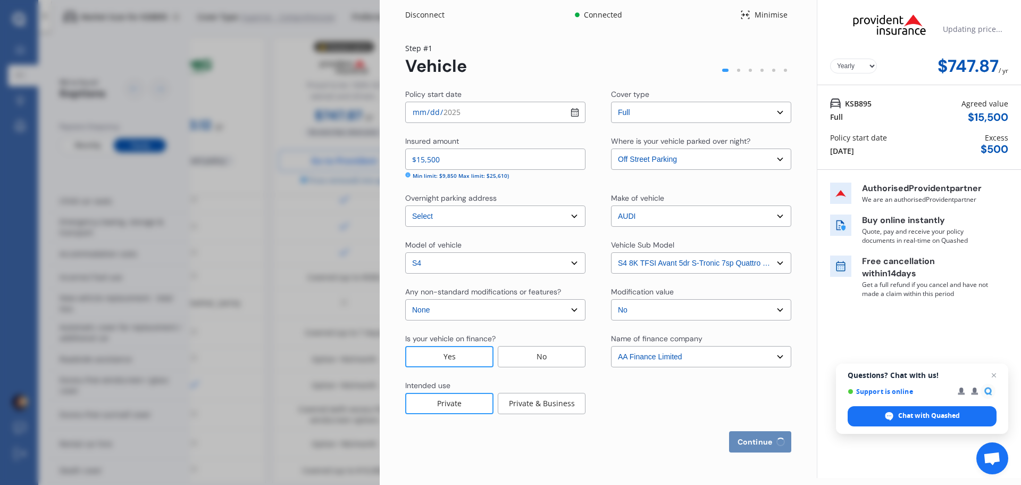
select select "0"
select select "25"
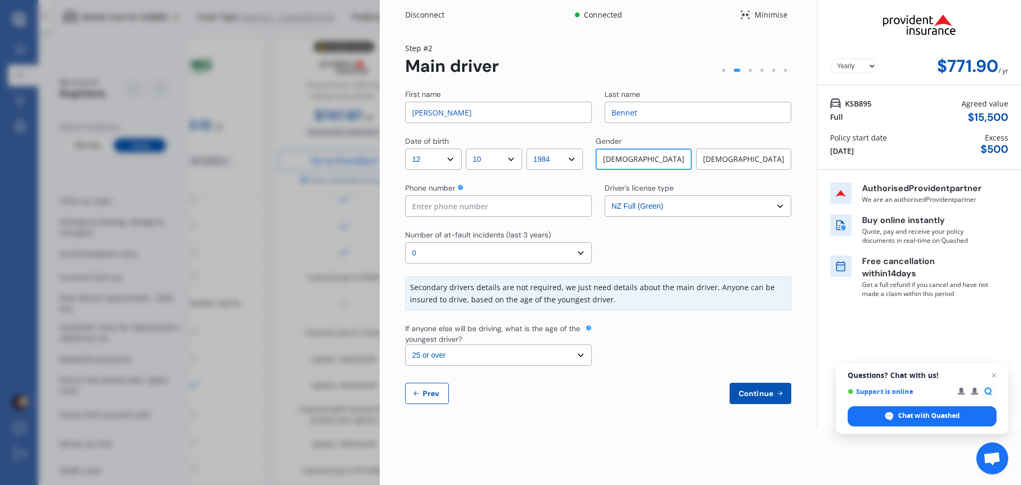
click at [490, 211] on input at bounding box center [498, 205] width 187 height 21
type input "0274499136"
drag, startPoint x: 688, startPoint y: 240, endPoint x: 681, endPoint y: 235, distance: 8.3
click at [688, 241] on div at bounding box center [698, 246] width 187 height 34
click at [762, 393] on span "Continue" at bounding box center [756, 393] width 39 height 9
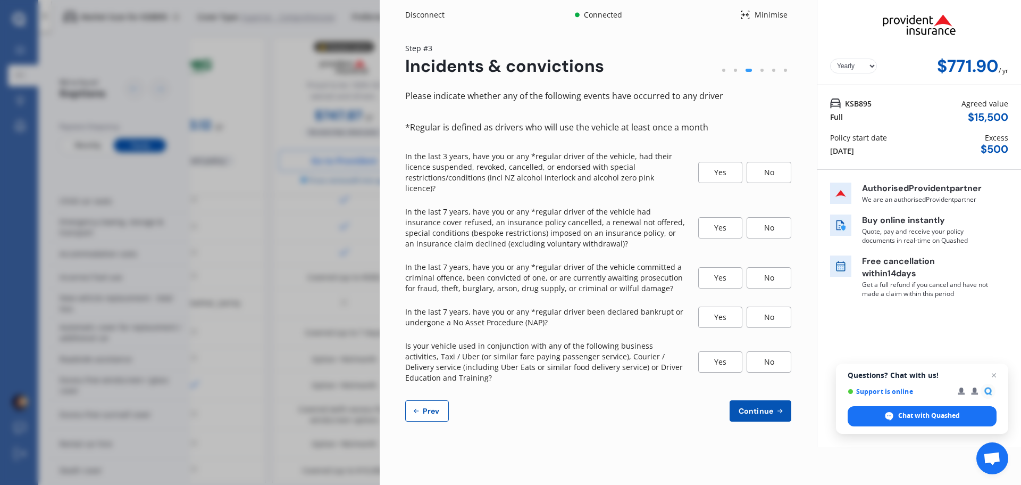
click at [778, 170] on div "No" at bounding box center [769, 172] width 45 height 21
click at [771, 217] on div "No" at bounding box center [769, 227] width 45 height 21
click at [768, 267] on div "No" at bounding box center [769, 277] width 45 height 21
click at [775, 306] on div "No" at bounding box center [769, 316] width 45 height 21
click at [772, 354] on div "No" at bounding box center [769, 361] width 45 height 21
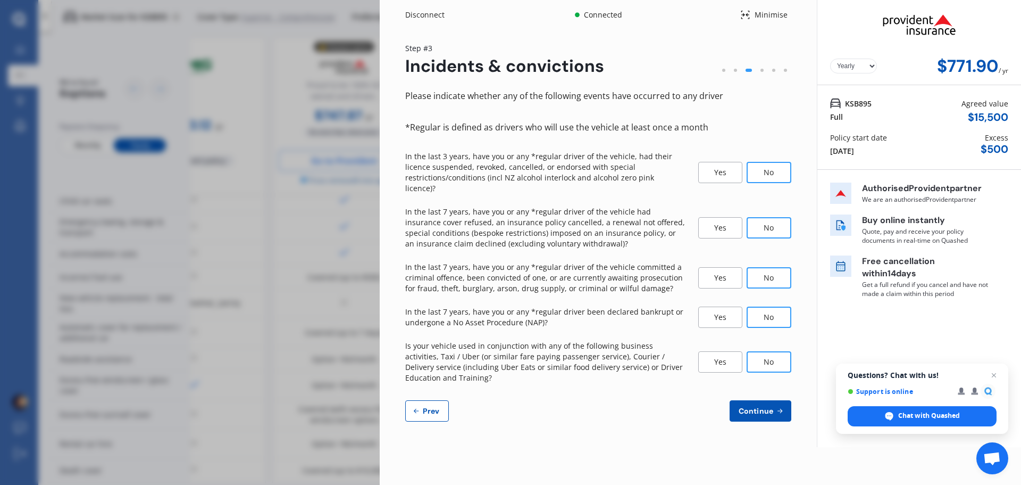
click at [777, 406] on icon at bounding box center [779, 410] width 9 height 9
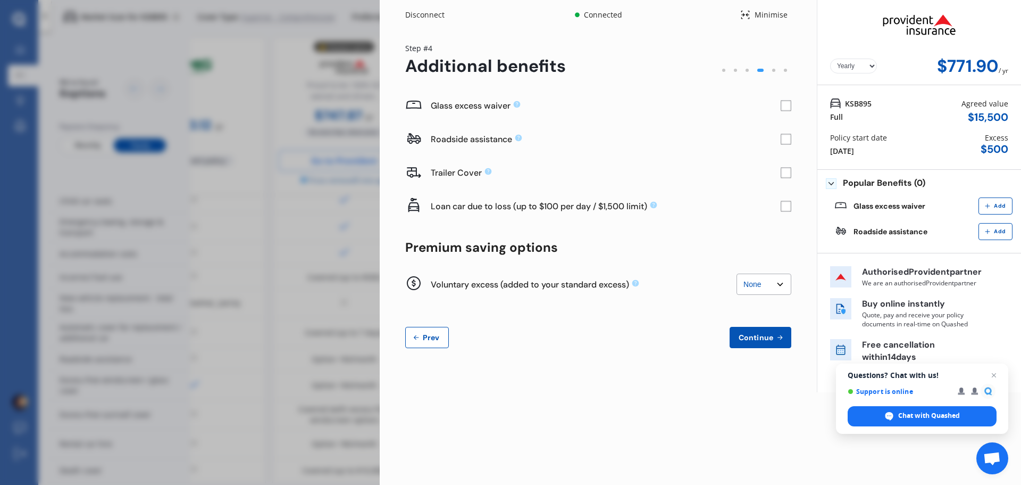
click at [788, 108] on rect at bounding box center [786, 106] width 11 height 11
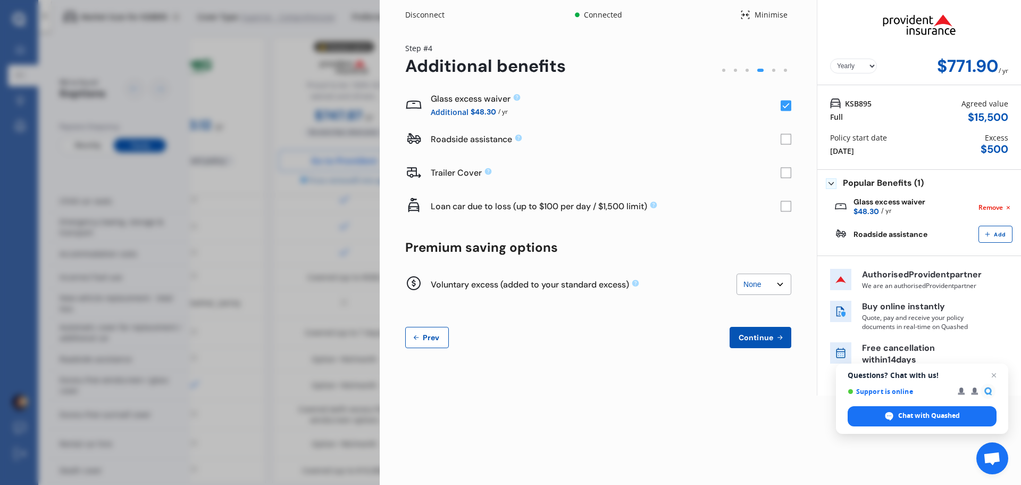
click at [787, 140] on rect at bounding box center [786, 139] width 11 height 11
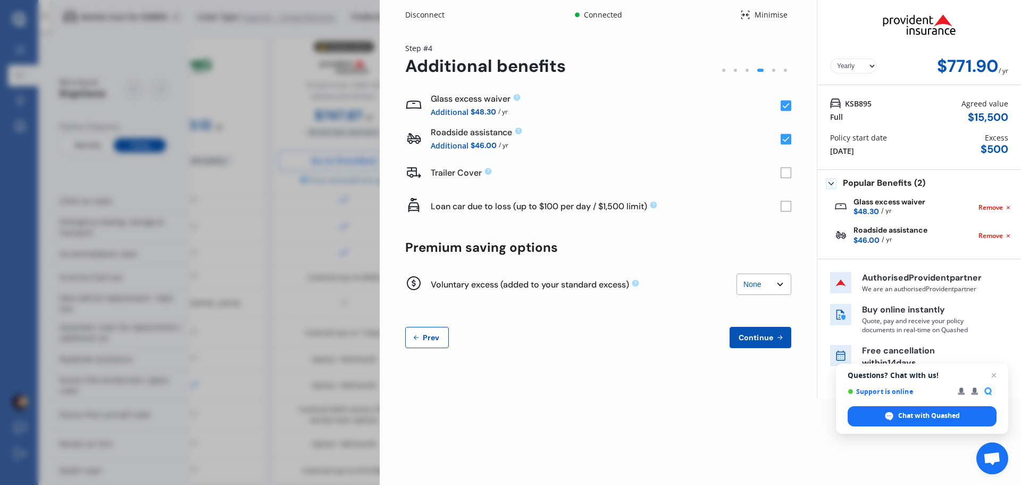
click at [778, 286] on select "None $200 $450 $700 $950 $1,200 $1,700" at bounding box center [764, 283] width 55 height 21
click at [769, 340] on span "Continue" at bounding box center [756, 337] width 39 height 9
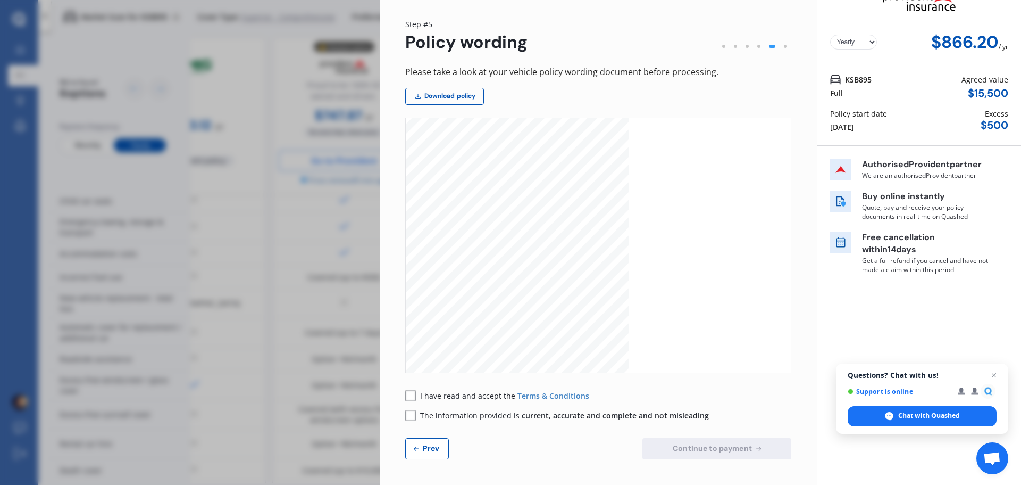
scroll to position [5319, 0]
click at [866, 43] on select "Yearly Monthly" at bounding box center [853, 42] width 47 height 15
select select "Monthly"
click at [830, 35] on select "Yearly Monthly" at bounding box center [853, 42] width 47 height 15
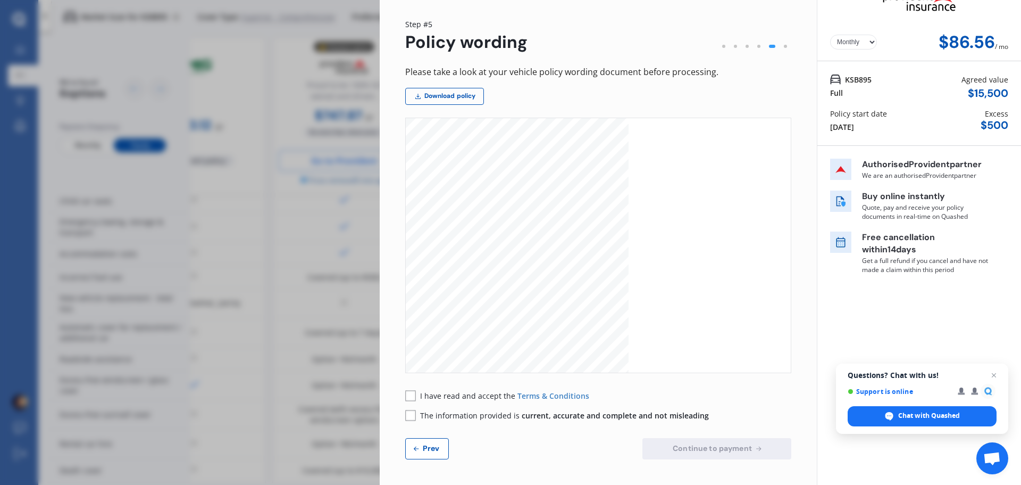
click at [201, 141] on div "Disconnect Connected Minimise Yearly Monthly $86.56 / mo Step # 5 Policy wordin…" at bounding box center [510, 242] width 1021 height 485
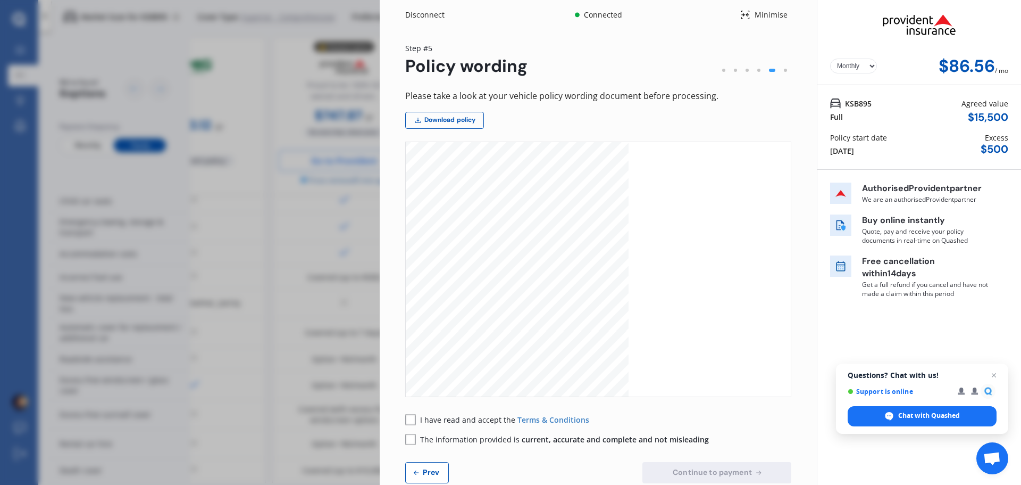
click at [772, 16] on div "Minimise" at bounding box center [770, 15] width 41 height 11
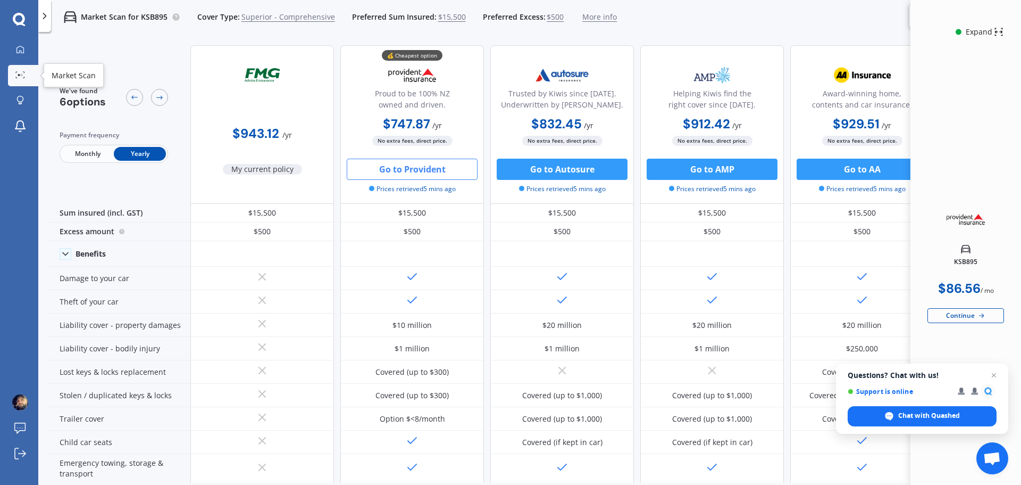
click at [19, 76] on circle at bounding box center [19, 75] width 2 height 2
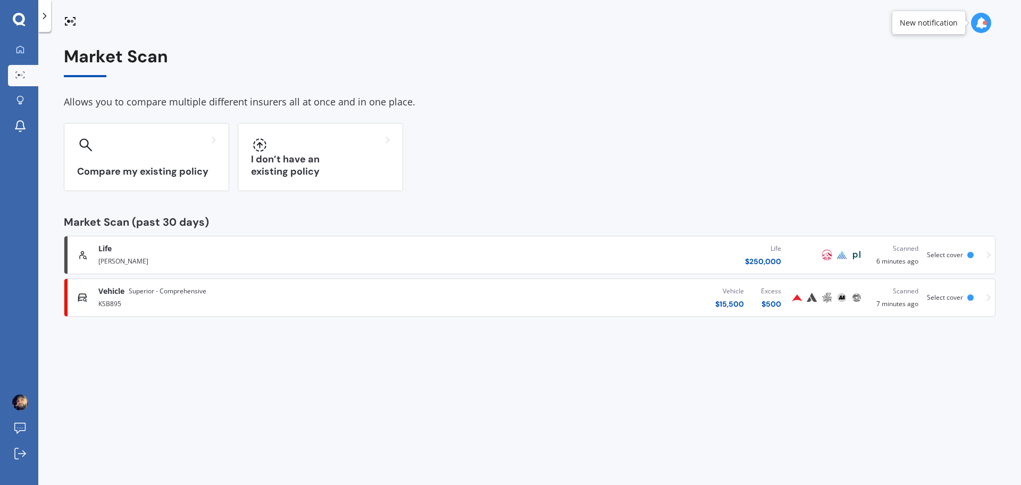
click at [183, 261] on div "[PERSON_NAME]" at bounding box center [265, 260] width 335 height 13
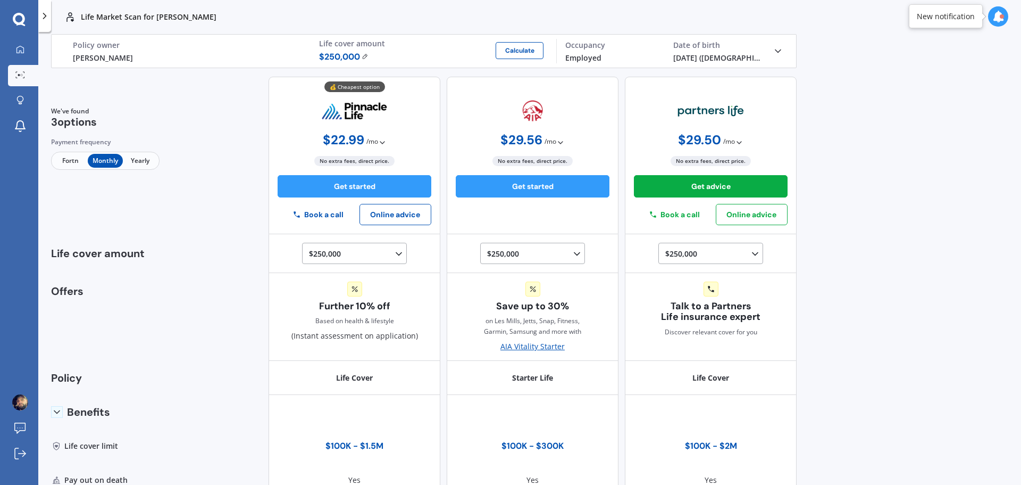
click at [362, 55] on img at bounding box center [365, 56] width 7 height 6
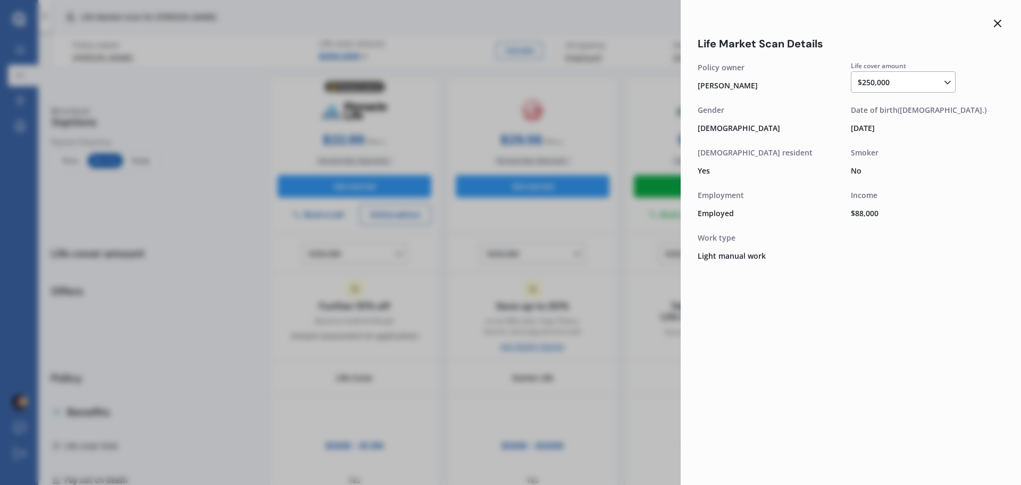
click at [949, 80] on icon at bounding box center [947, 82] width 11 height 11
click at [900, 145] on div "$500,000" at bounding box center [905, 140] width 94 height 19
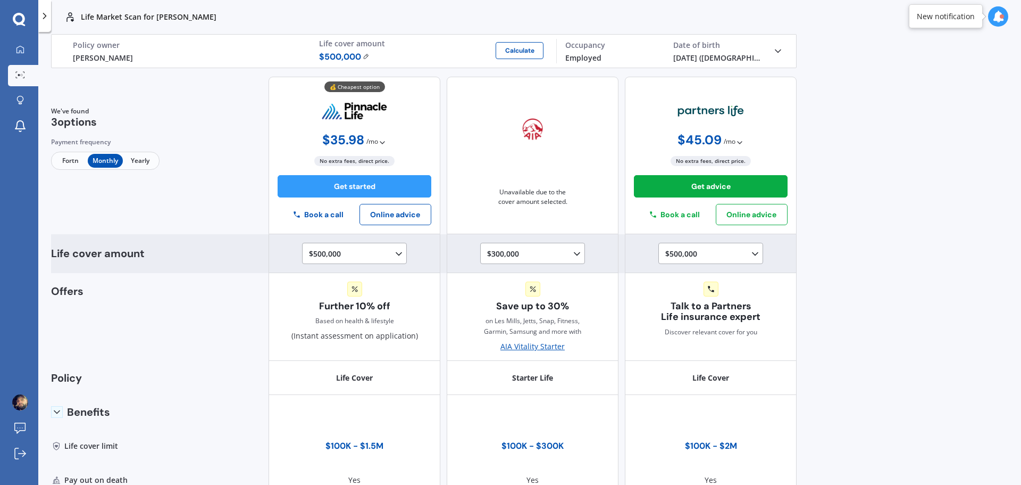
click at [574, 252] on polyline at bounding box center [576, 253] width 5 height 3
click at [572, 252] on icon at bounding box center [577, 253] width 11 height 11
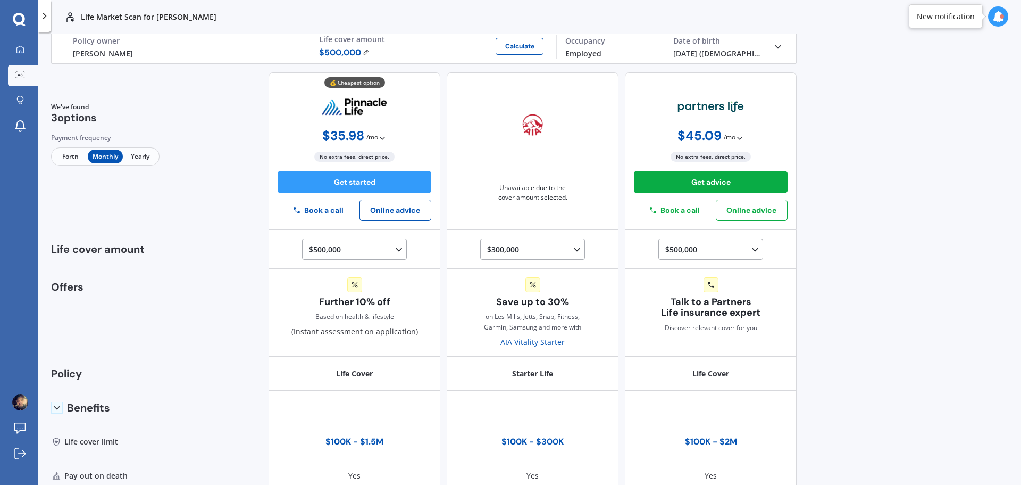
scroll to position [0, 0]
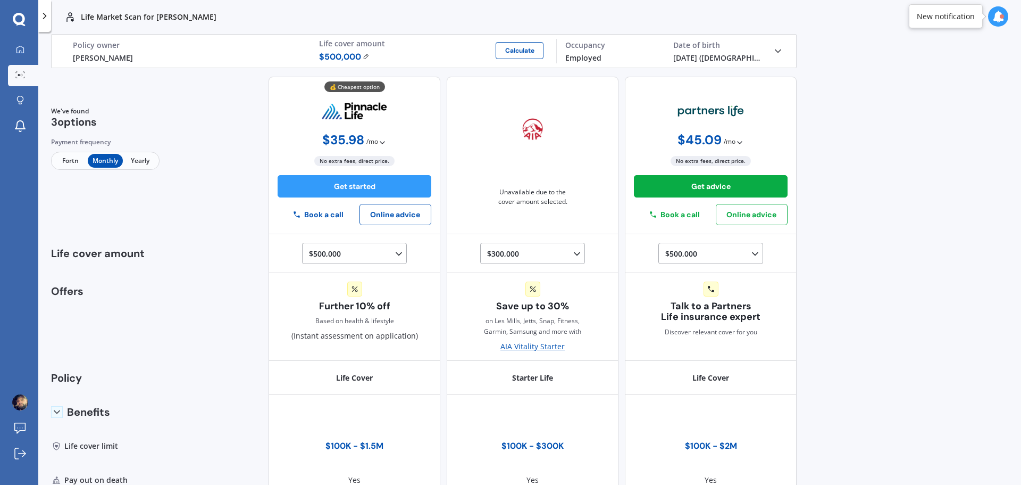
click at [773, 49] on icon at bounding box center [778, 51] width 11 height 11
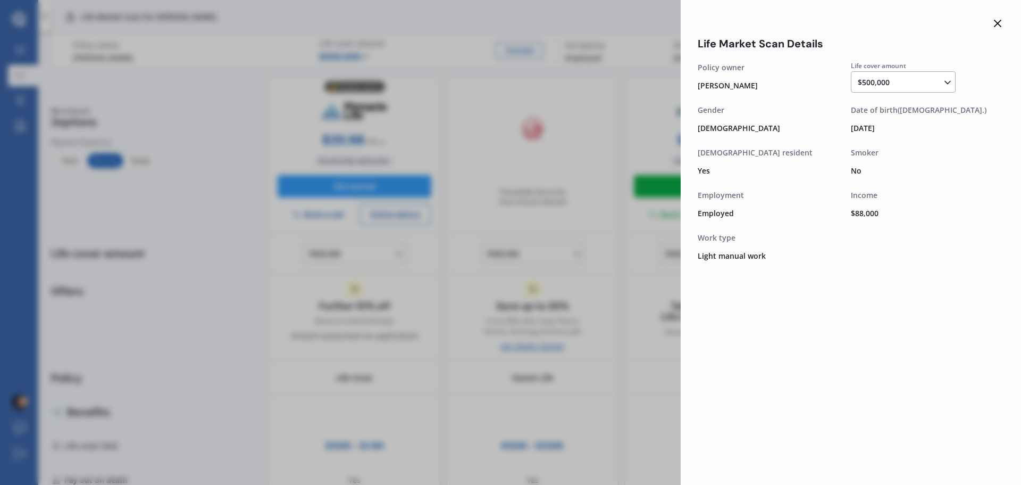
click at [998, 22] on icon at bounding box center [997, 23] width 13 height 13
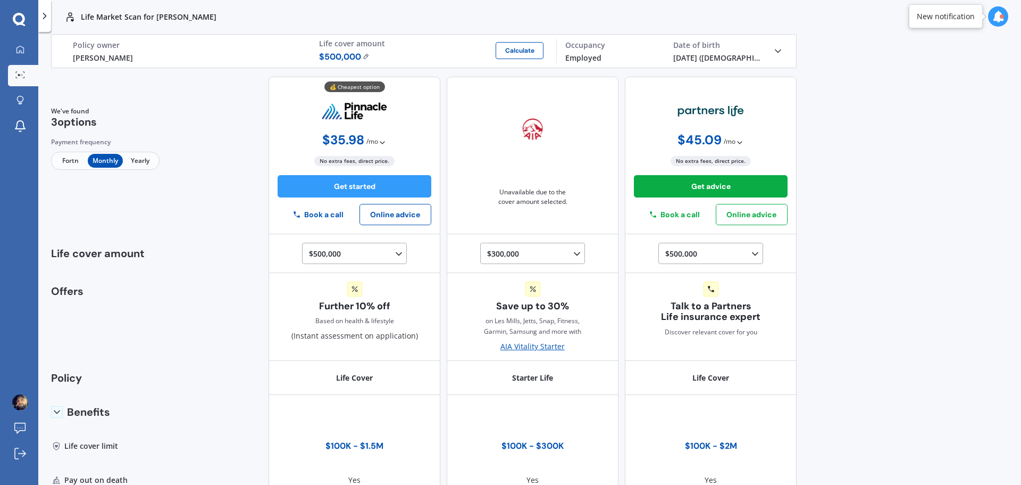
click at [999, 16] on icon at bounding box center [998, 17] width 12 height 12
click at [43, 19] on icon at bounding box center [44, 16] width 11 height 11
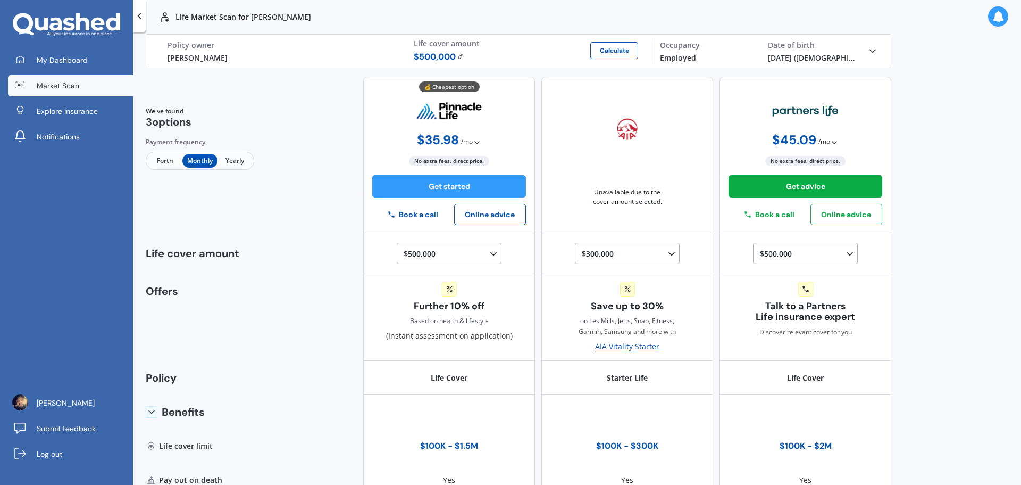
click at [55, 89] on span "Market Scan" at bounding box center [58, 85] width 43 height 11
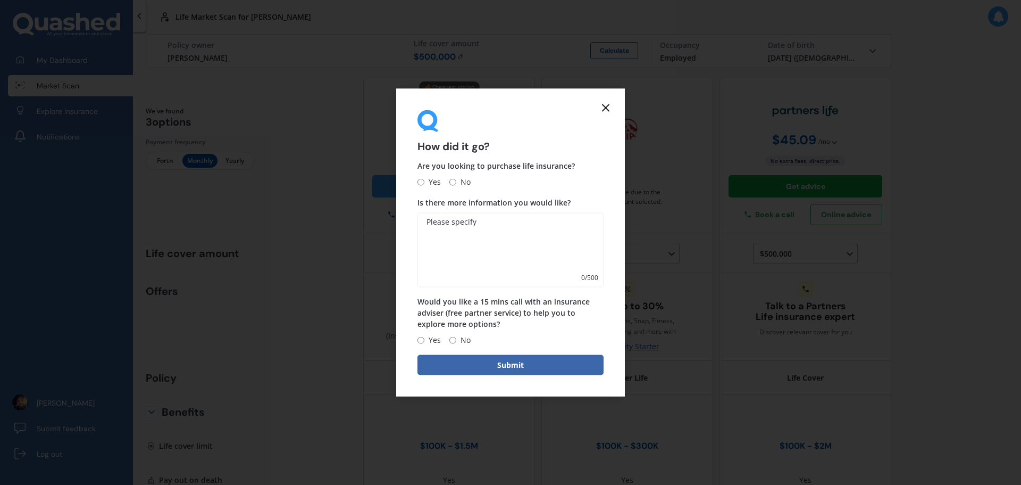
click at [608, 107] on icon at bounding box center [605, 107] width 13 height 13
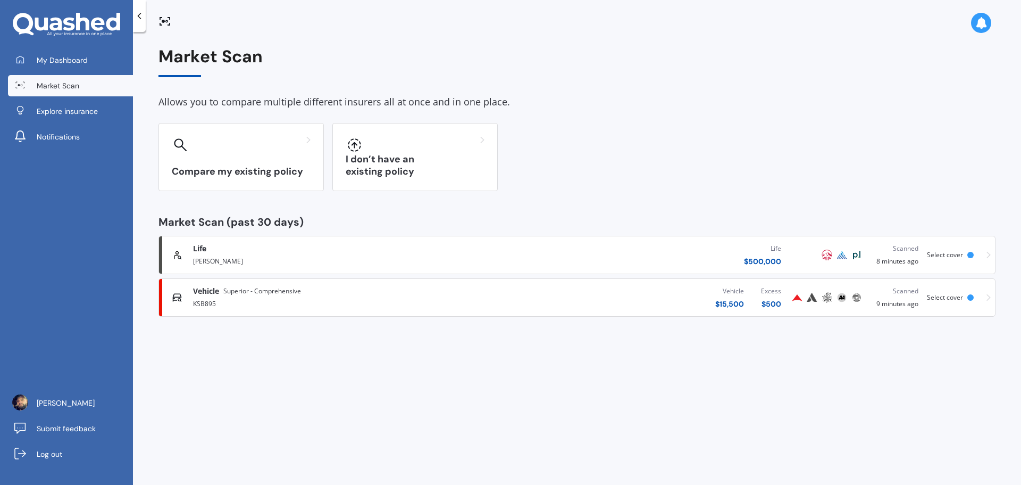
click at [65, 86] on span "Market Scan" at bounding box center [58, 85] width 43 height 11
click at [417, 302] on div "KSB895" at bounding box center [337, 302] width 288 height 13
